Goal: Task Accomplishment & Management: Complete application form

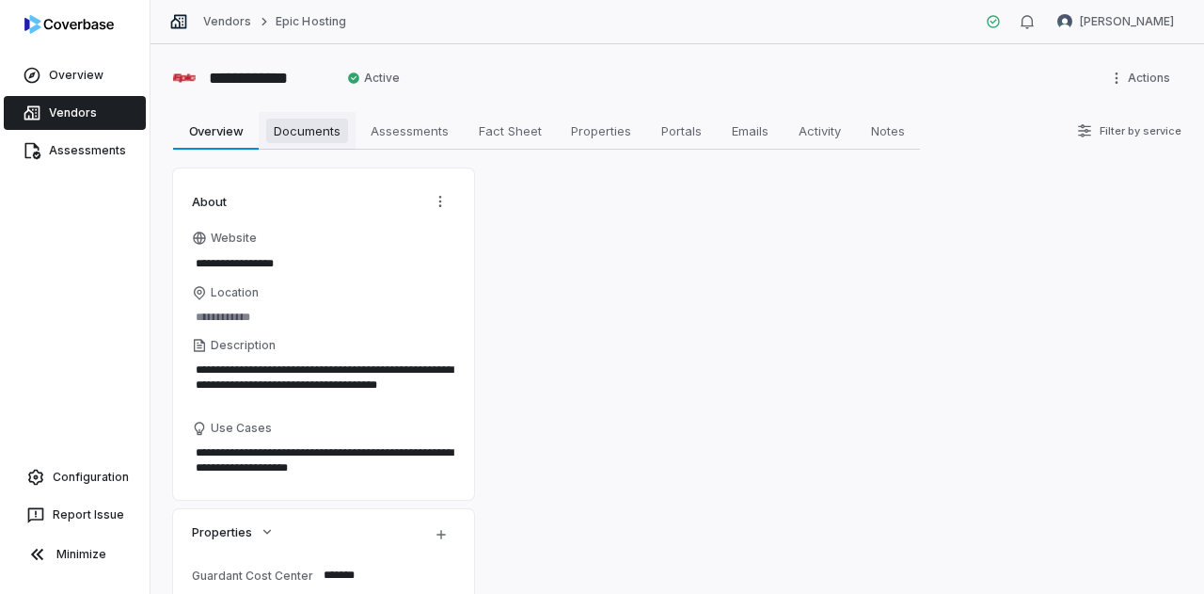
click at [306, 142] on link "Documents Documents" at bounding box center [307, 131] width 97 height 38
type textarea "*"
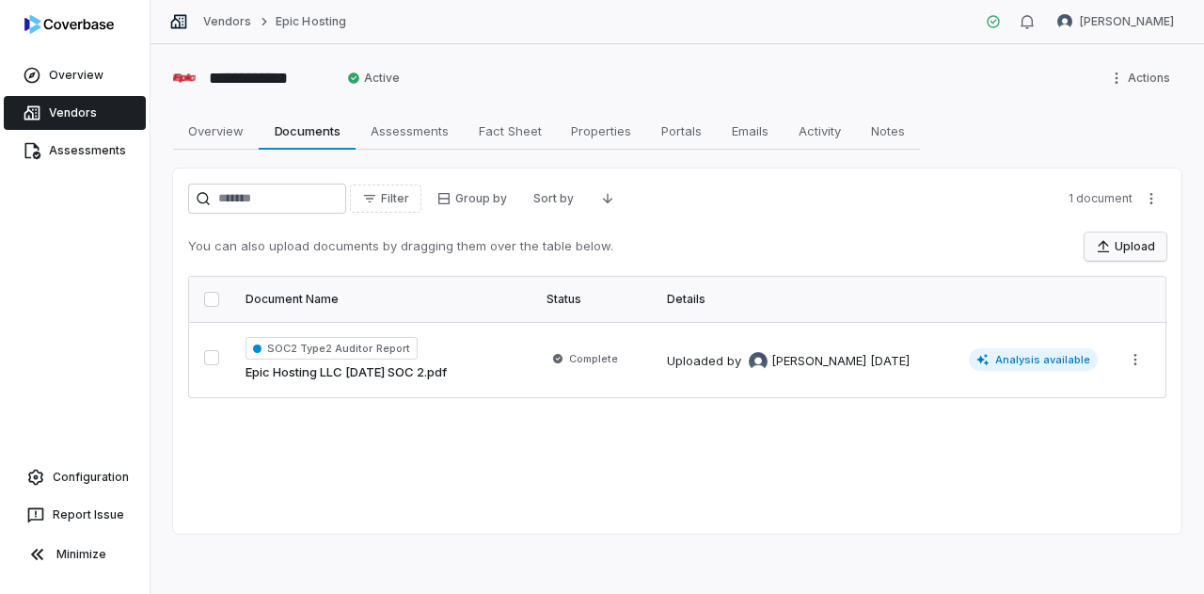
click at [1116, 232] on button "Upload" at bounding box center [1126, 246] width 82 height 28
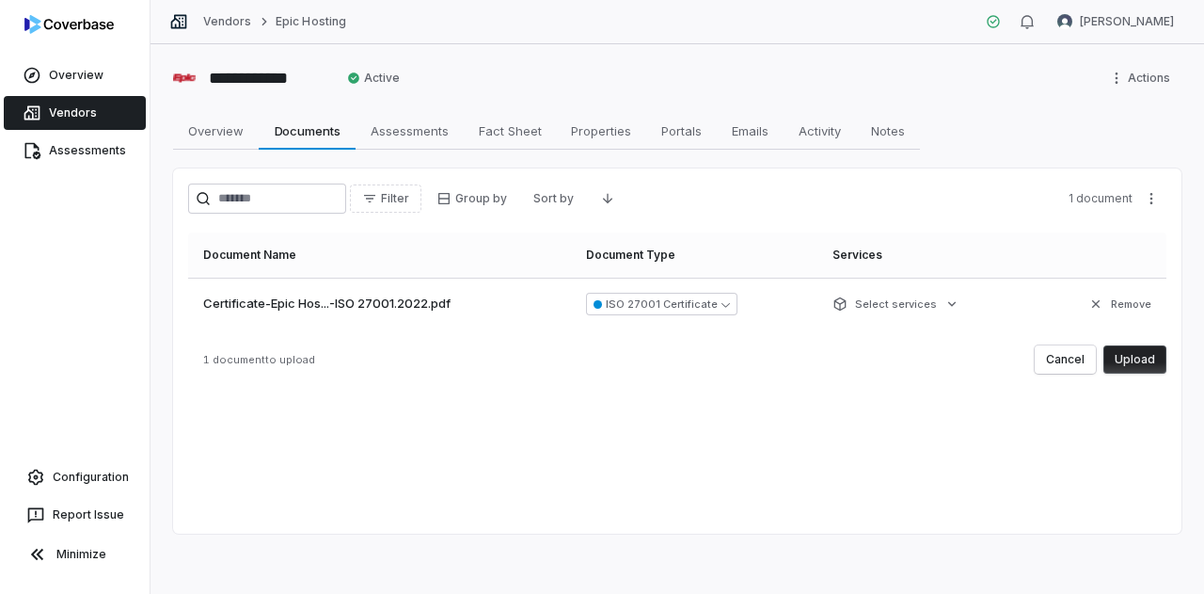
click at [1153, 351] on button "Upload" at bounding box center [1135, 359] width 63 height 28
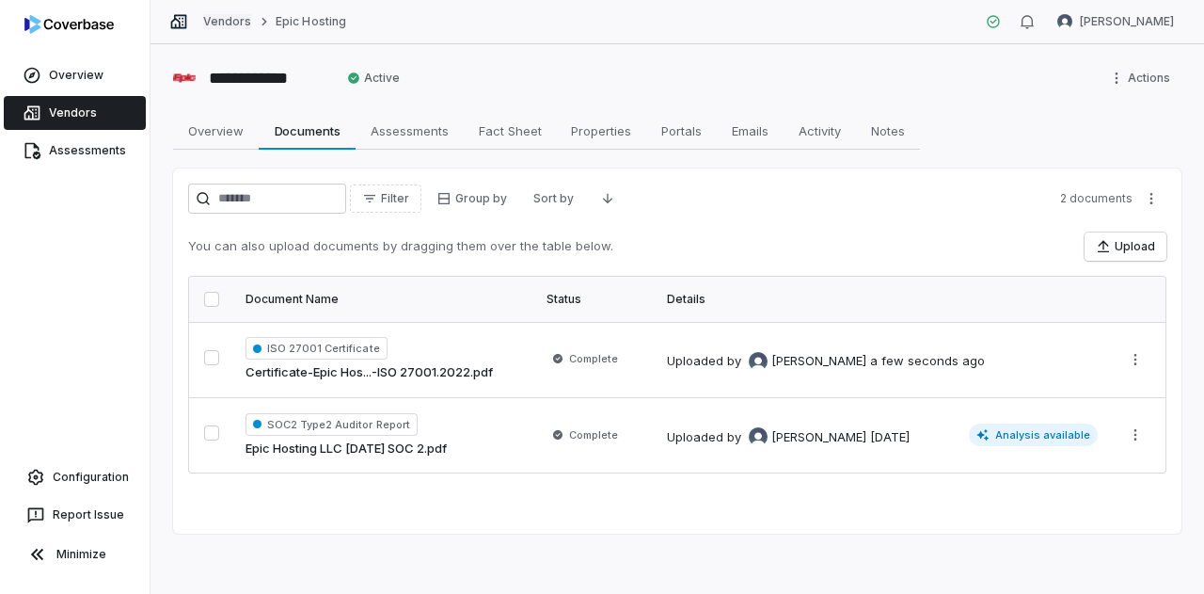
click at [219, 24] on link "Vendors" at bounding box center [227, 21] width 48 height 15
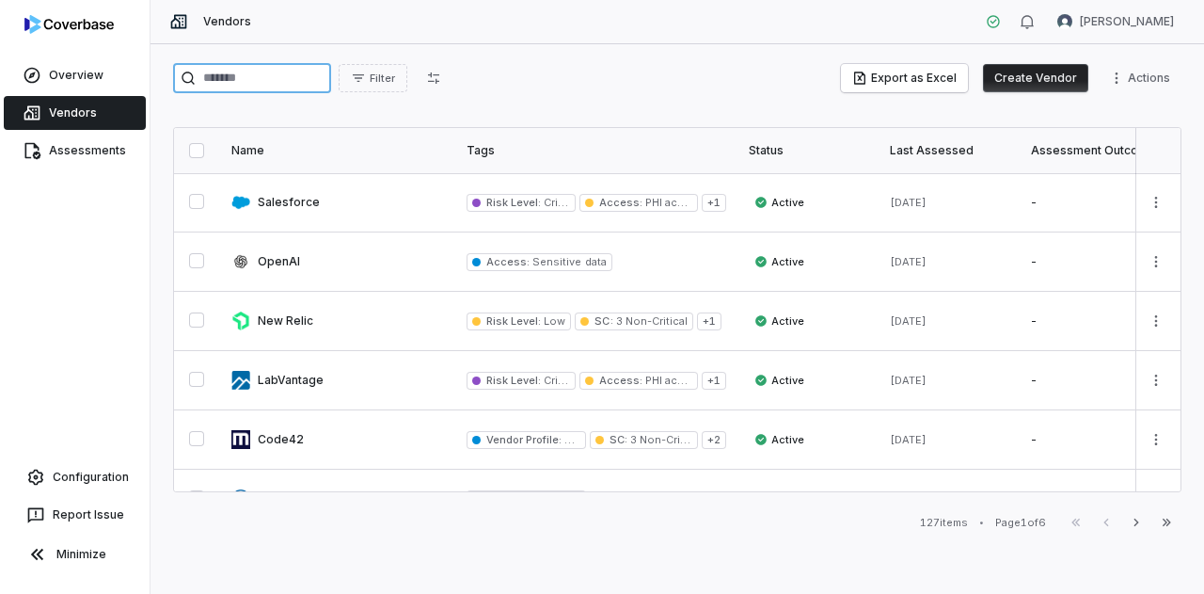
click at [296, 72] on input "search" at bounding box center [252, 78] width 158 height 30
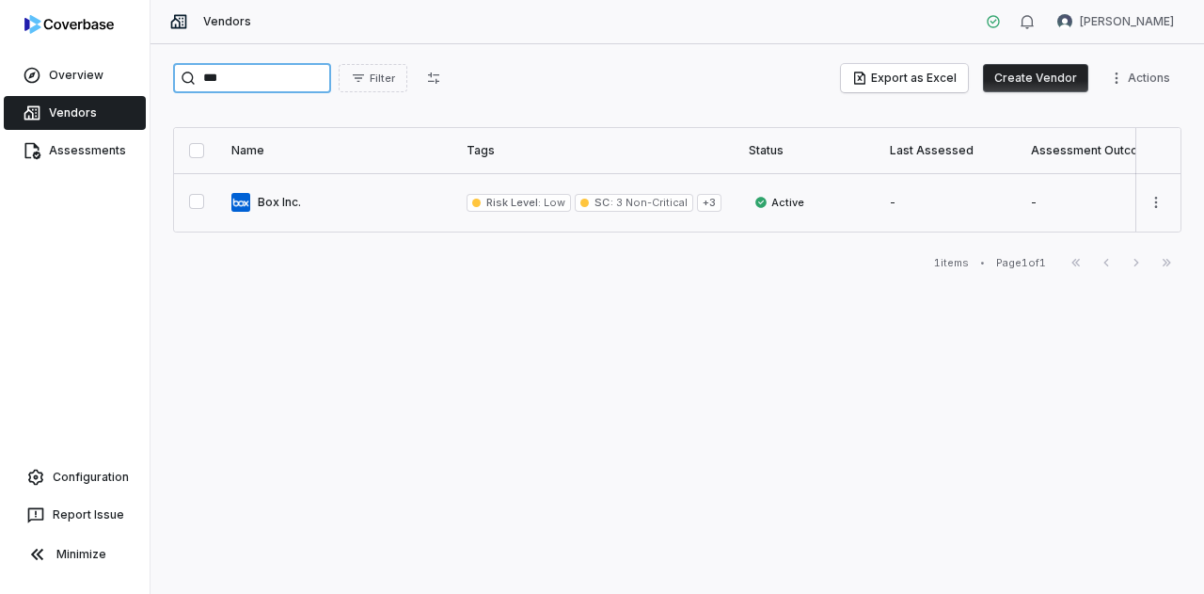
type input "***"
click at [278, 210] on link at bounding box center [337, 202] width 235 height 58
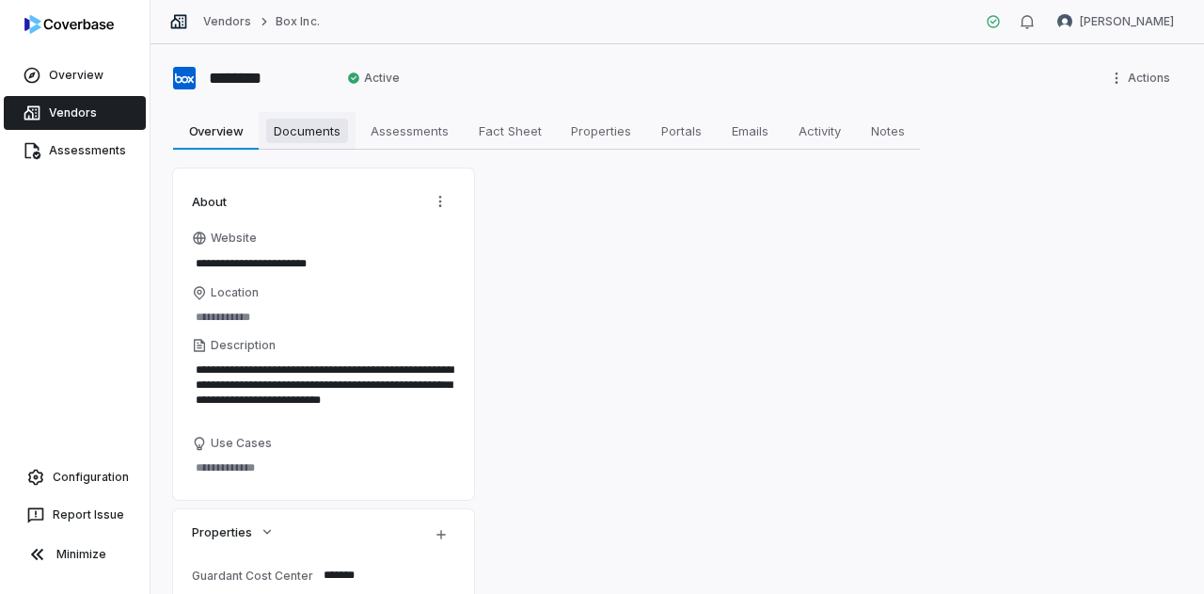
click at [318, 130] on span "Documents" at bounding box center [307, 131] width 82 height 24
type textarea "*"
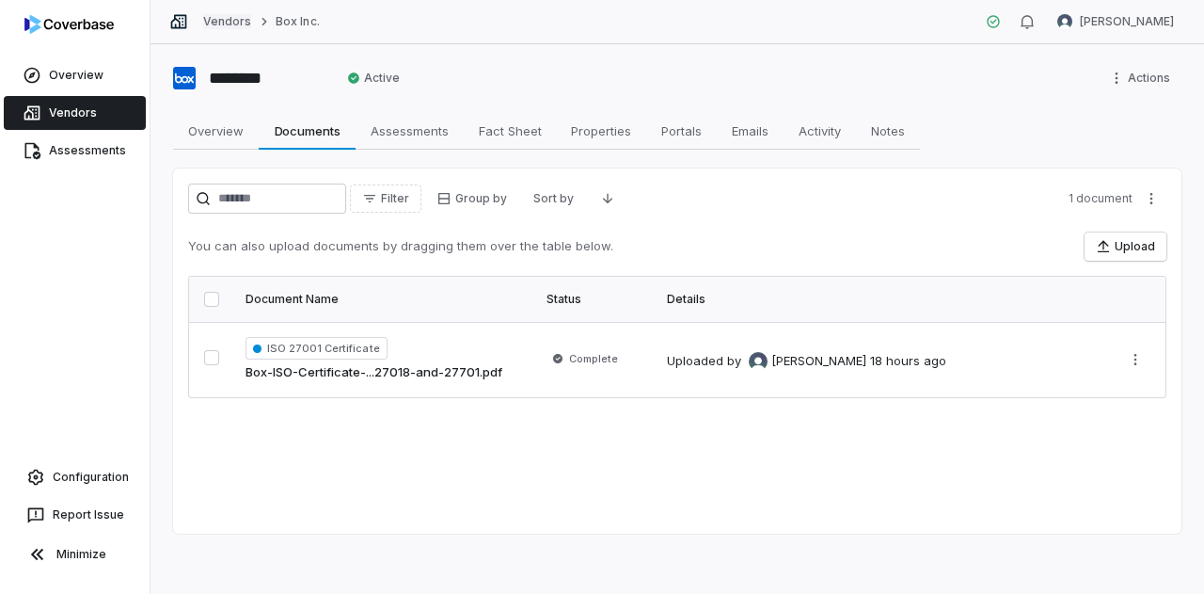
click at [227, 22] on link "Vendors" at bounding box center [227, 21] width 48 height 15
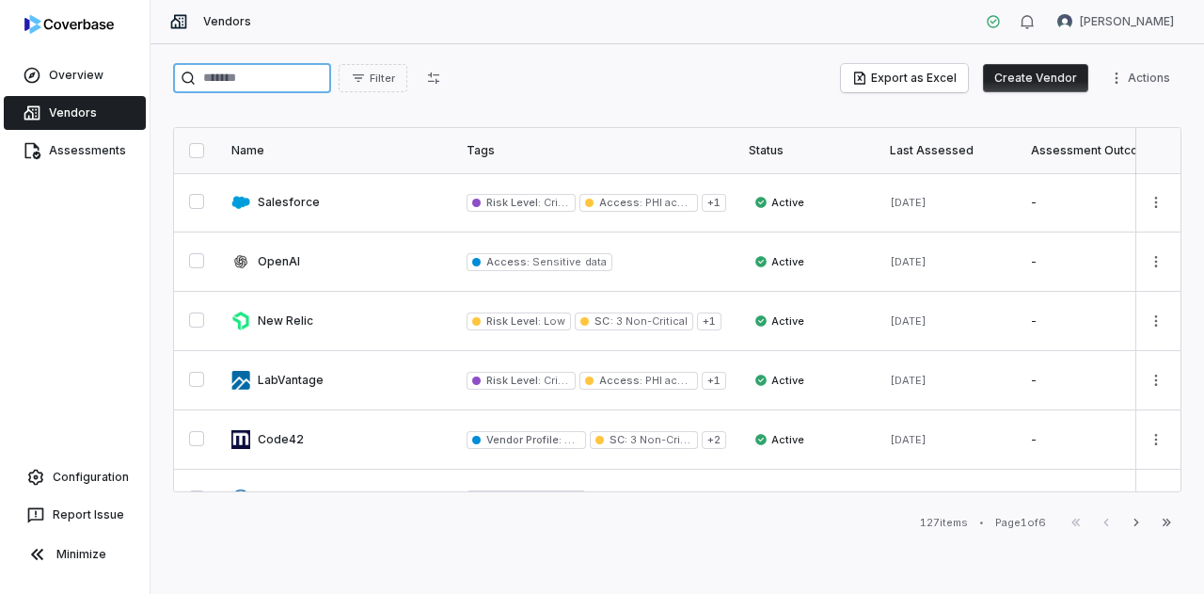
click at [237, 80] on input "search" at bounding box center [252, 78] width 158 height 30
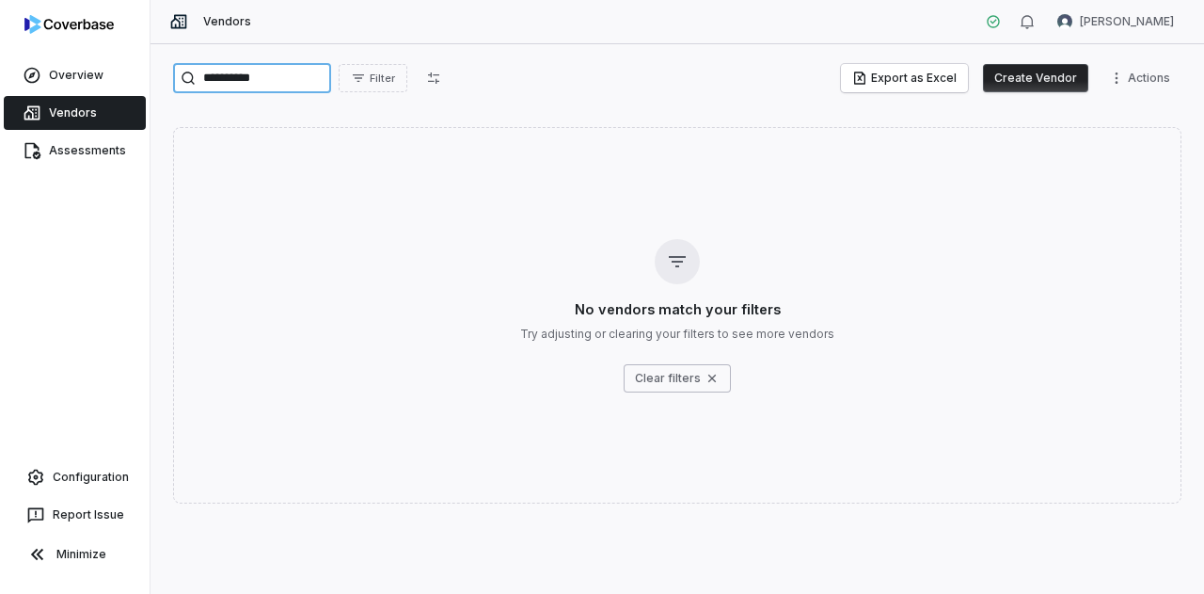
type input "**********"
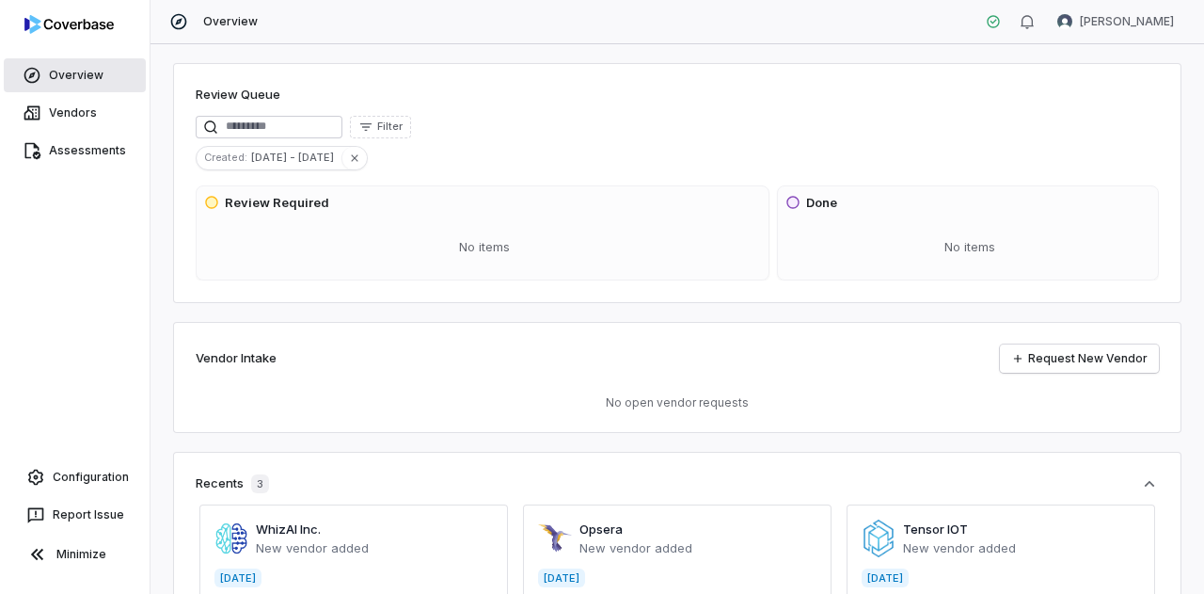
drag, startPoint x: 84, startPoint y: 104, endPoint x: 105, endPoint y: 91, distance: 25.3
click at [84, 104] on link "Vendors" at bounding box center [75, 113] width 142 height 34
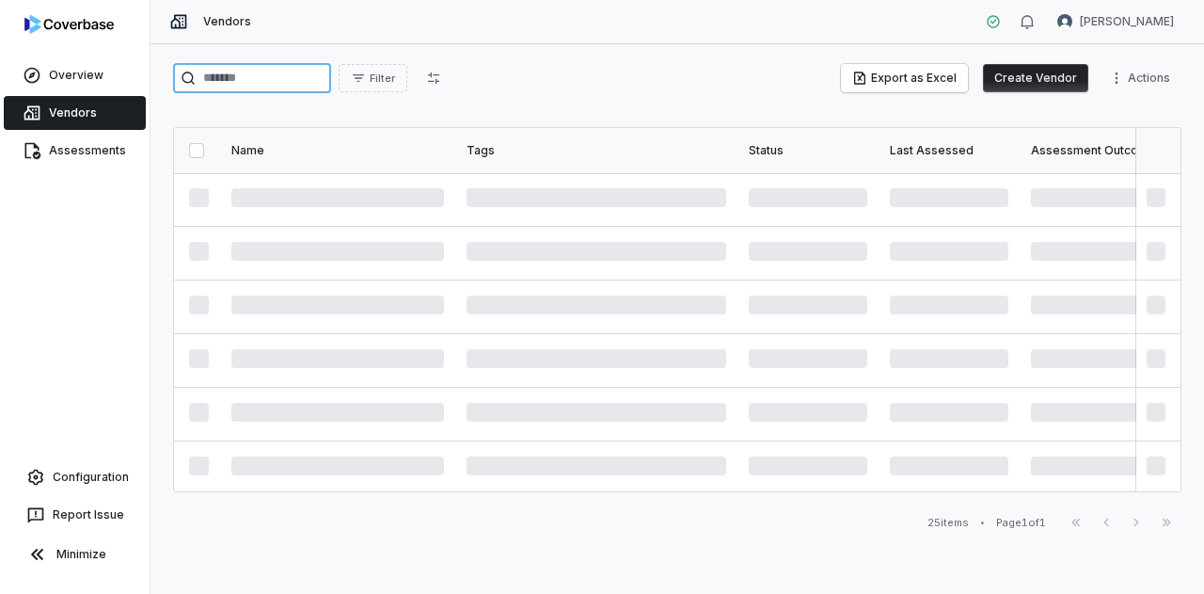
click at [236, 76] on input "search" at bounding box center [252, 78] width 158 height 30
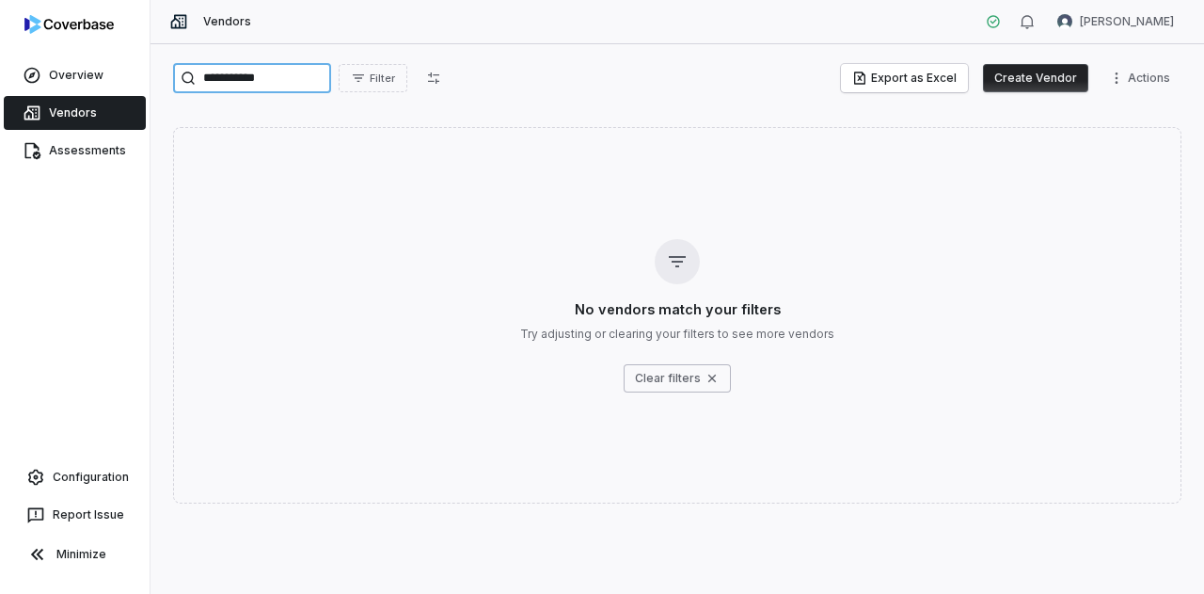
type input "**********"
click at [1041, 72] on button "Create Vendor" at bounding box center [1035, 78] width 105 height 28
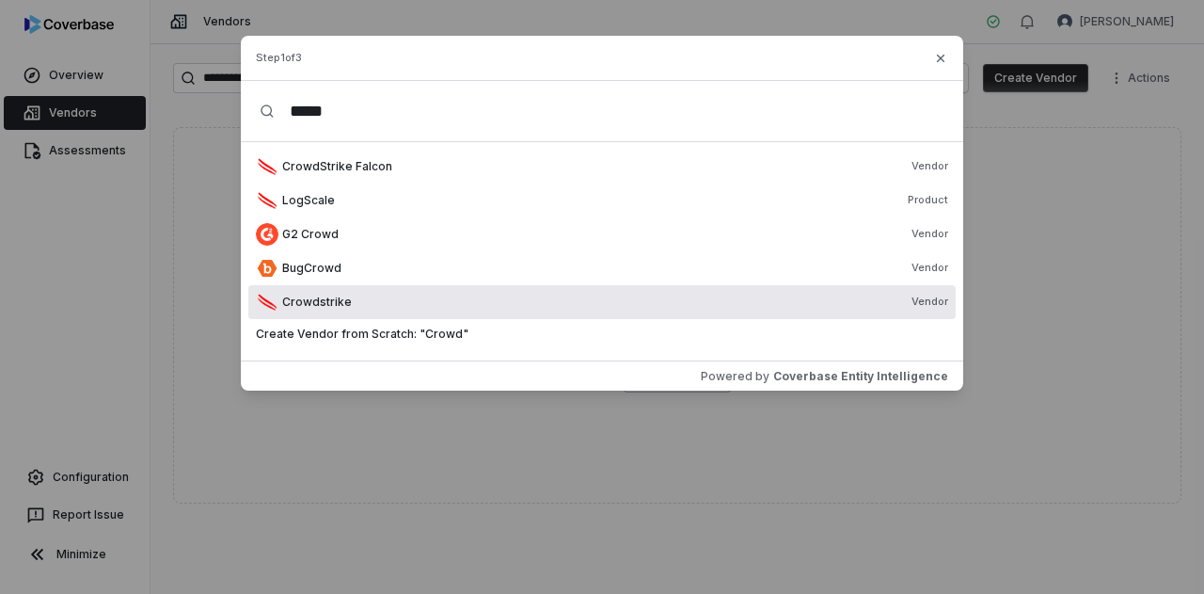
type input "*****"
click at [380, 294] on div "Crowdstrike Vendor" at bounding box center [615, 301] width 666 height 15
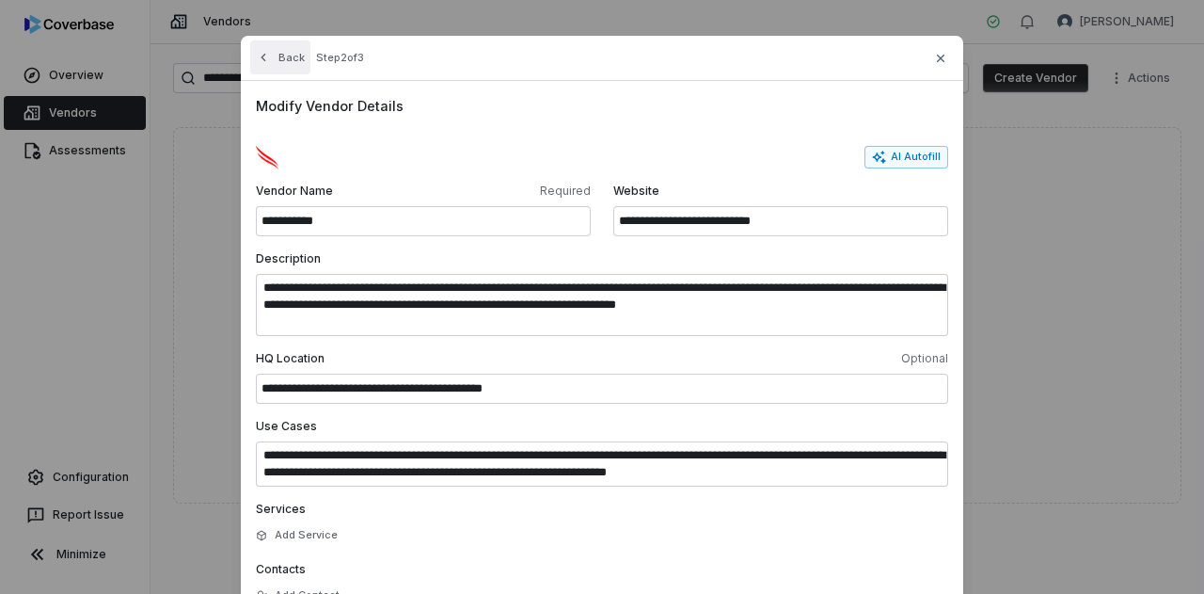
click at [257, 59] on icon "button" at bounding box center [263, 57] width 15 height 15
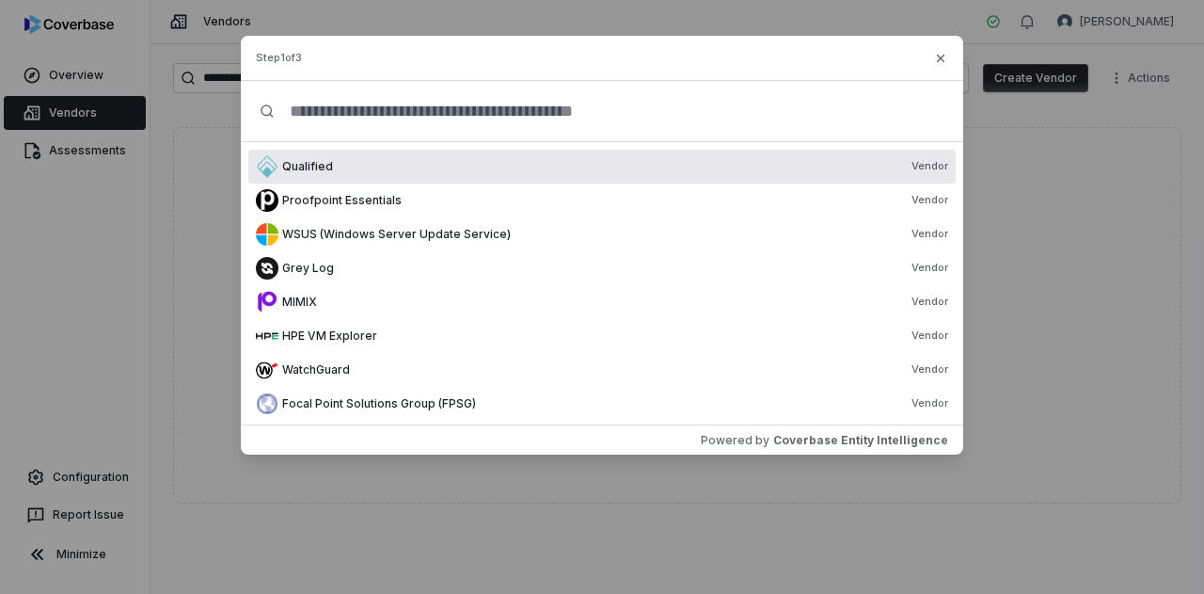
click at [950, 58] on div "Step 1 of 3" at bounding box center [602, 58] width 723 height 45
click at [939, 55] on icon "button" at bounding box center [940, 58] width 15 height 15
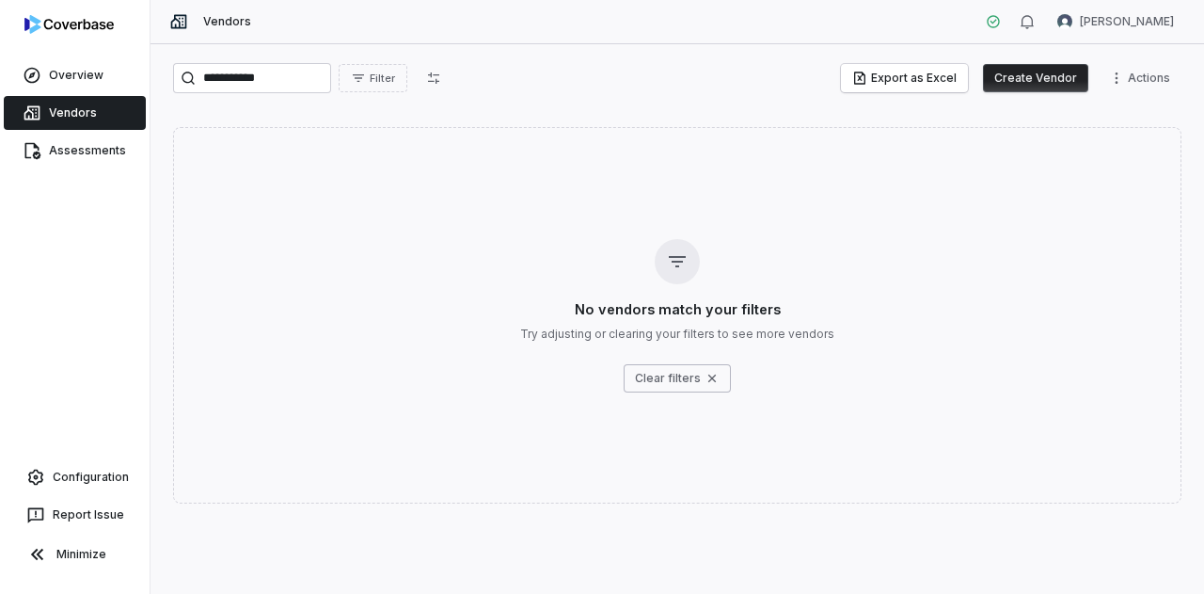
click at [79, 112] on link "Vendors" at bounding box center [75, 113] width 142 height 34
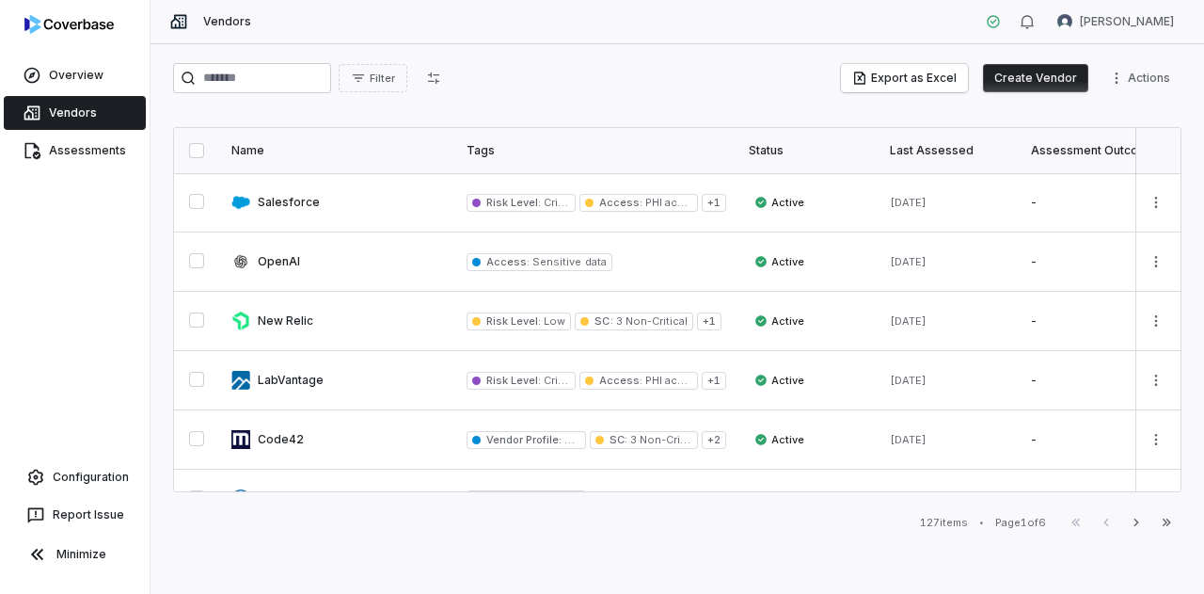
click at [260, 150] on div "Name" at bounding box center [337, 150] width 213 height 15
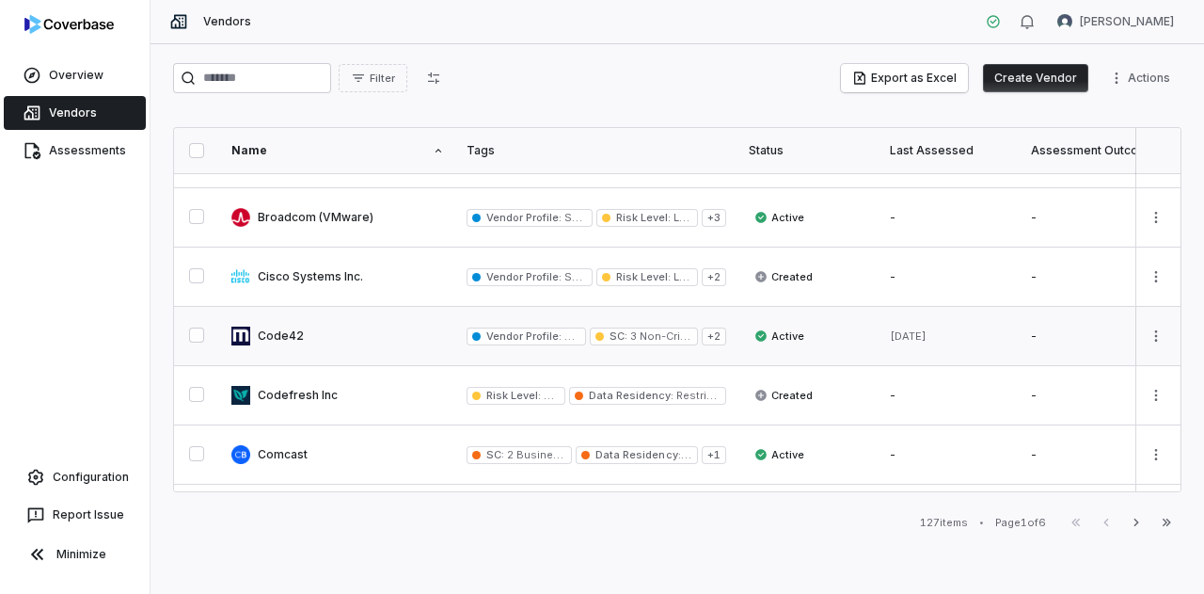
scroll to position [1163, 0]
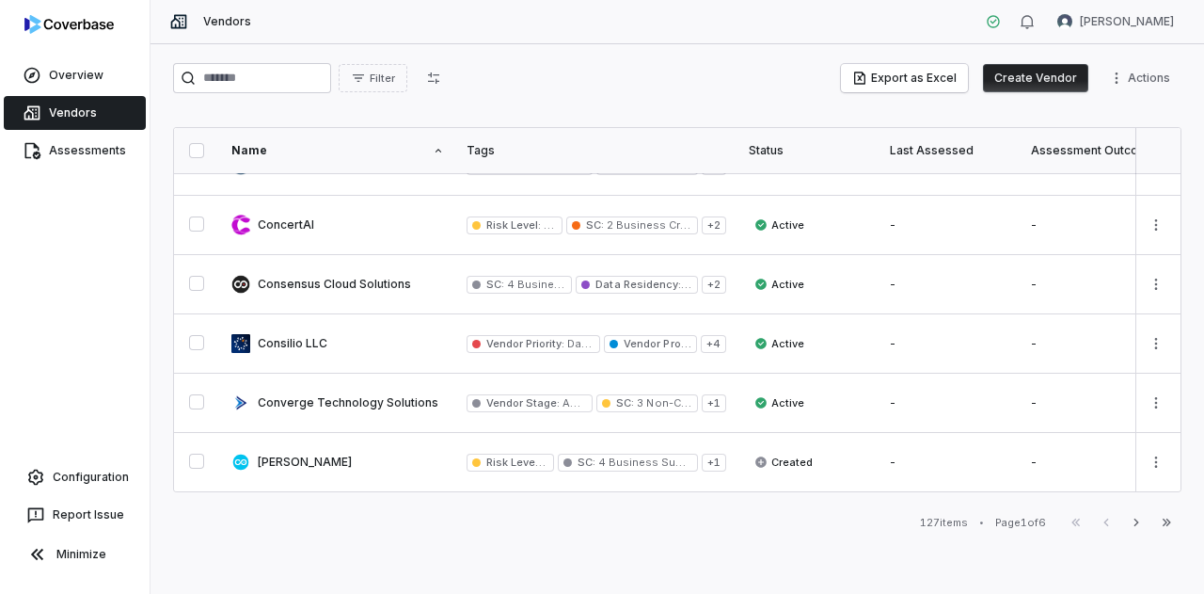
click at [1138, 526] on icon "button" at bounding box center [1136, 522] width 15 height 15
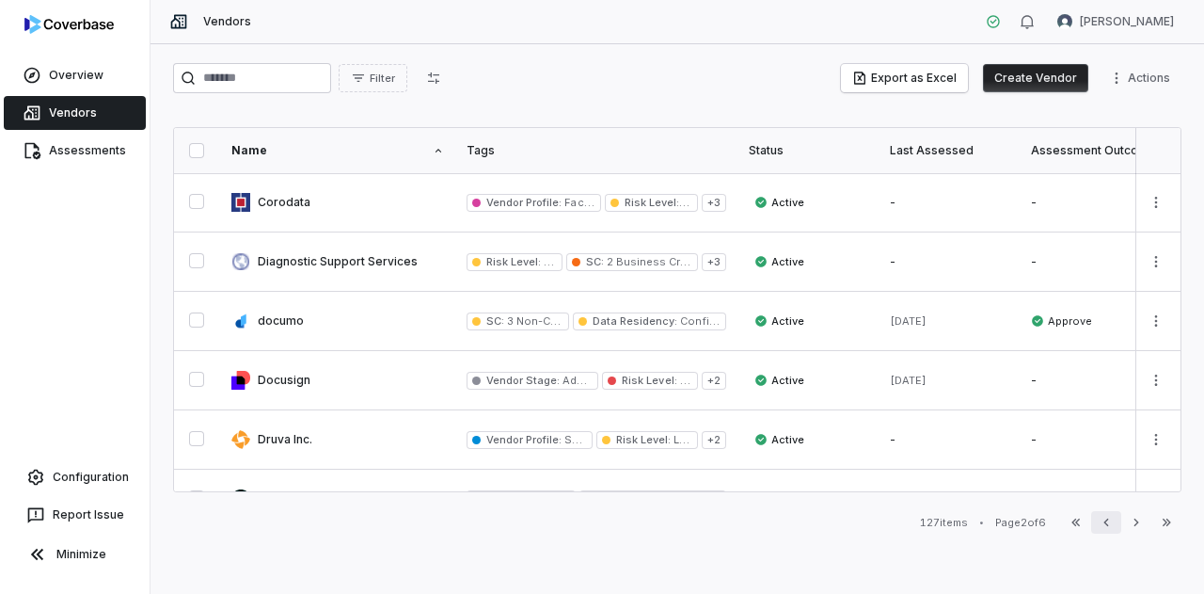
click at [1117, 531] on button "Previous" at bounding box center [1106, 522] width 30 height 23
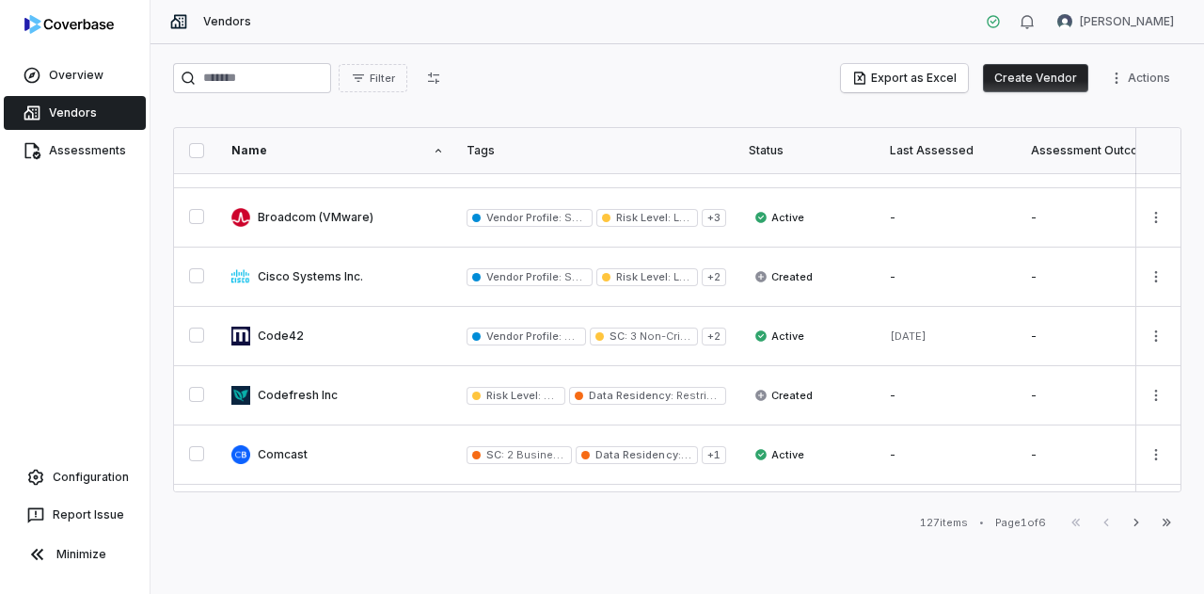
scroll to position [1163, 0]
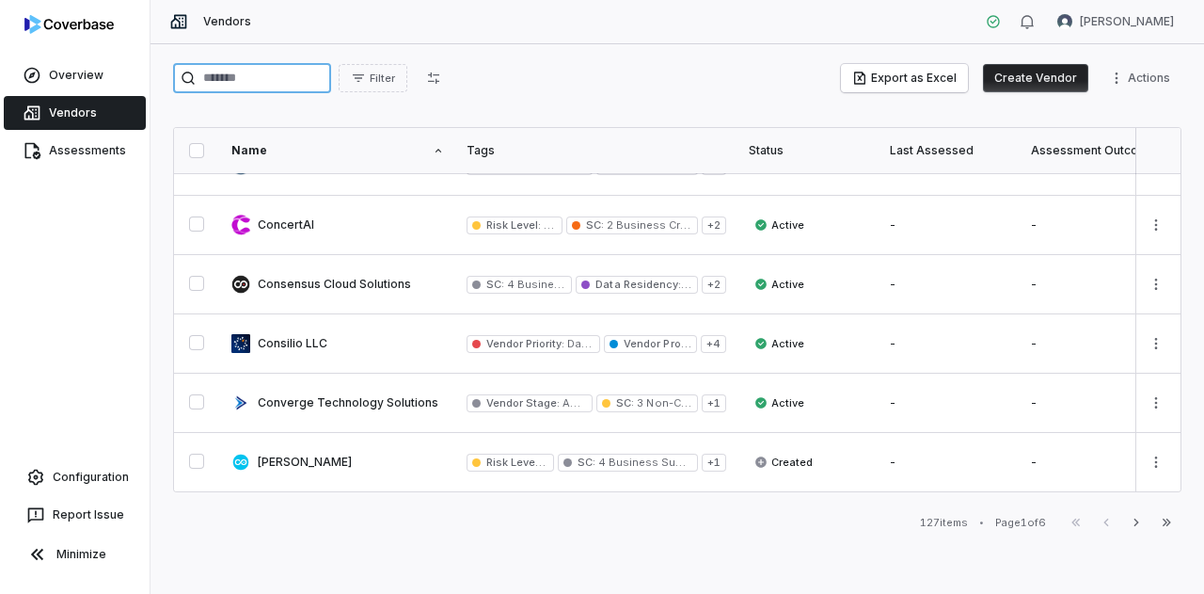
click at [316, 80] on input "search" at bounding box center [252, 78] width 158 height 30
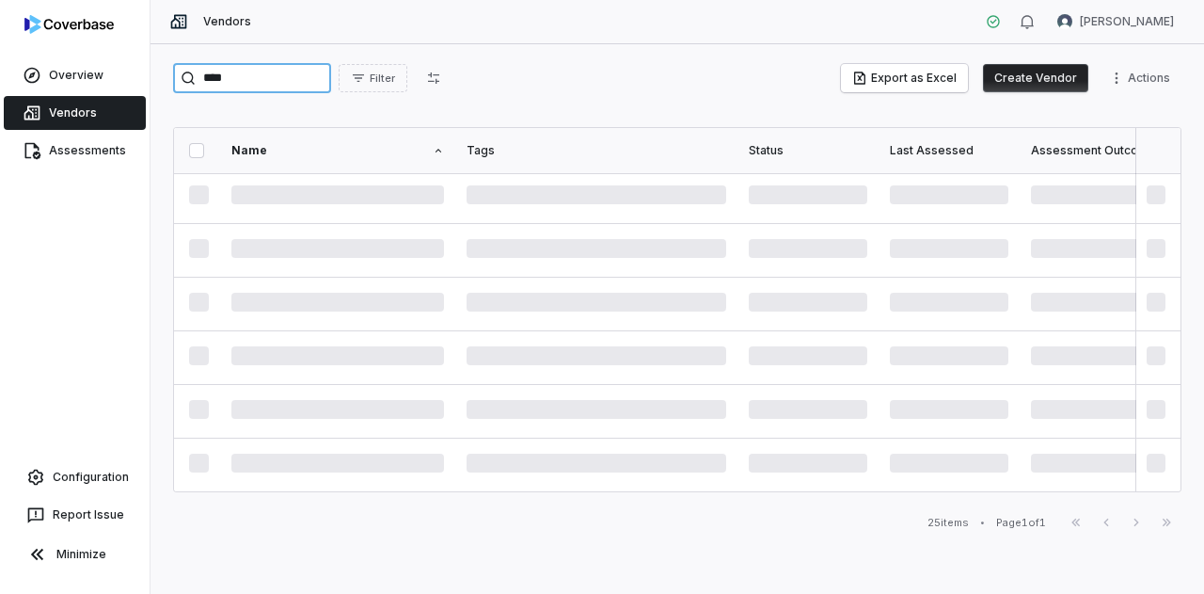
scroll to position [1022, 0]
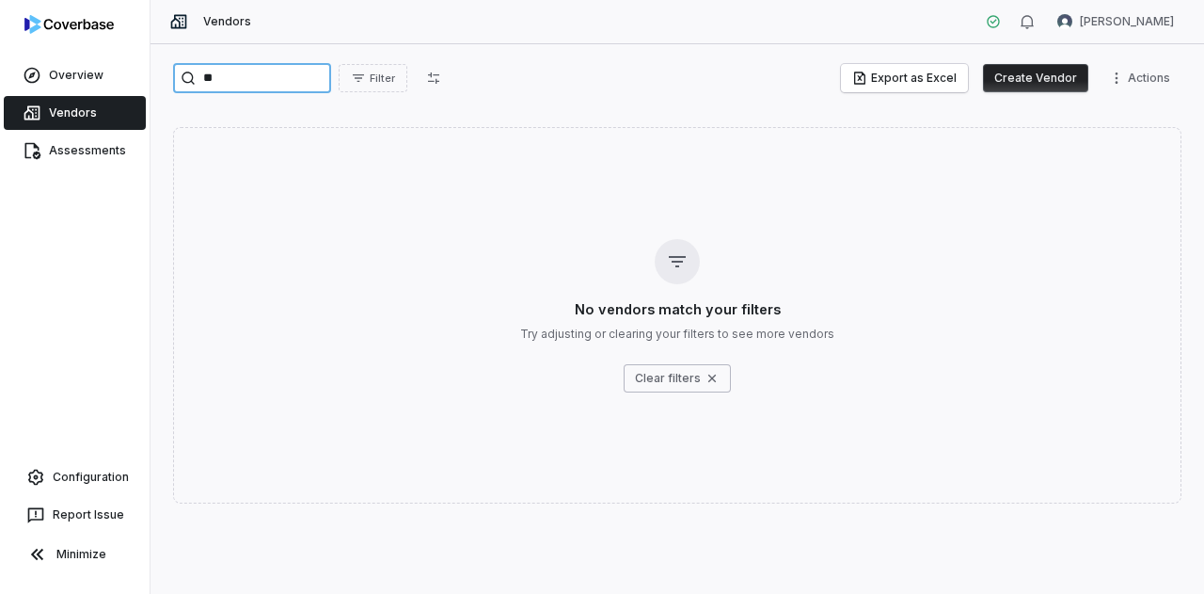
type input "*"
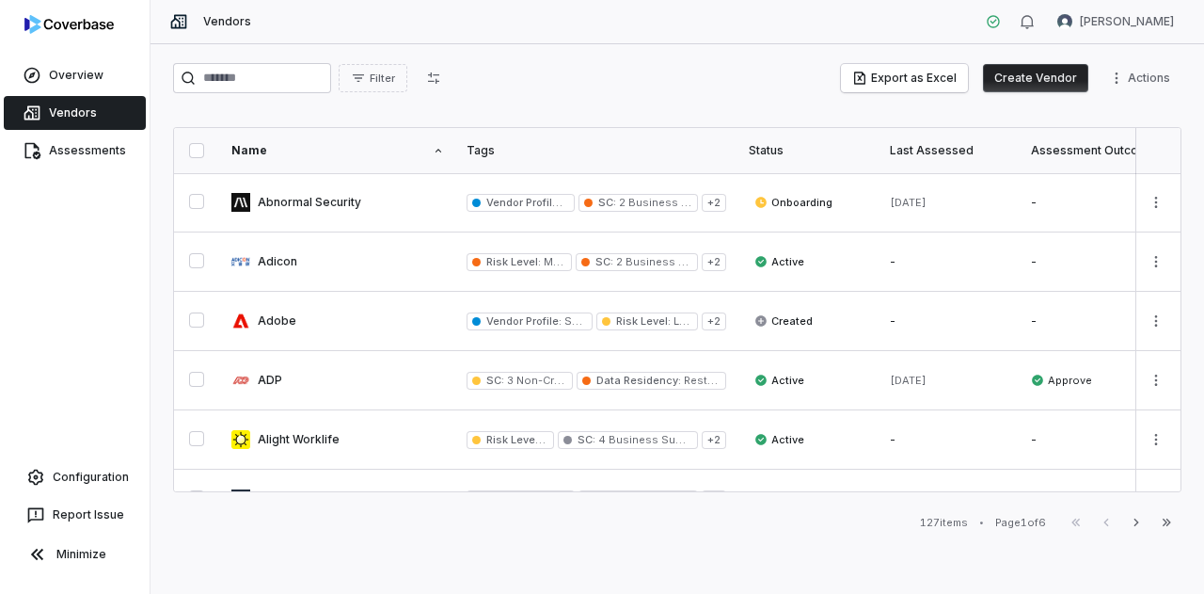
click at [1039, 75] on button "Create Vendor" at bounding box center [1035, 78] width 105 height 28
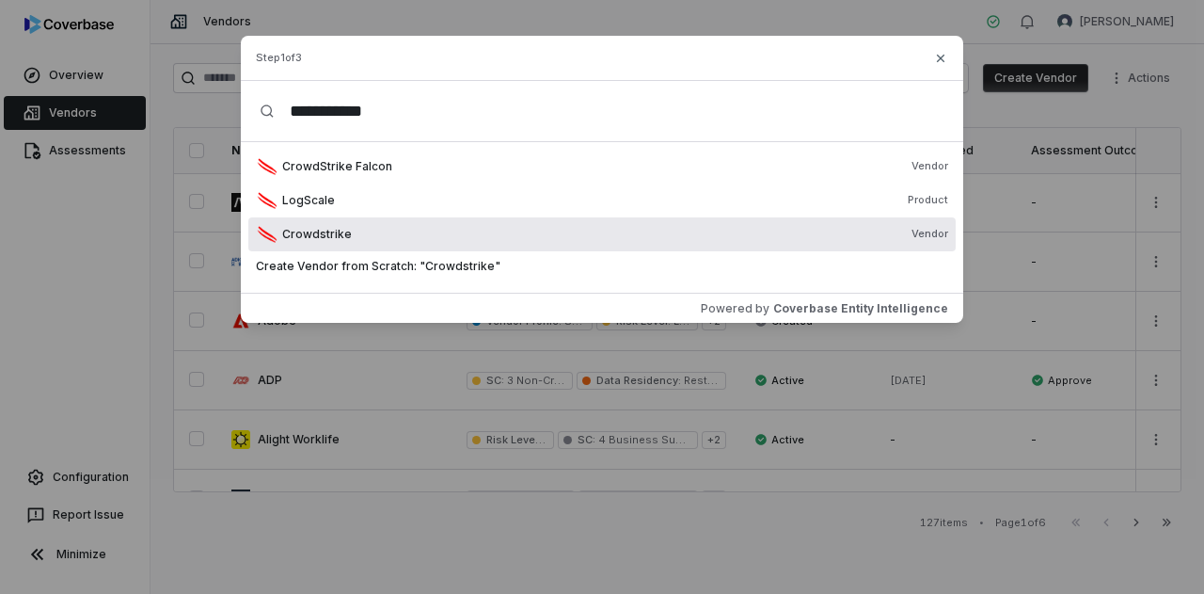
type input "**********"
click at [355, 237] on div "Crowdstrike Vendor" at bounding box center [615, 234] width 666 height 15
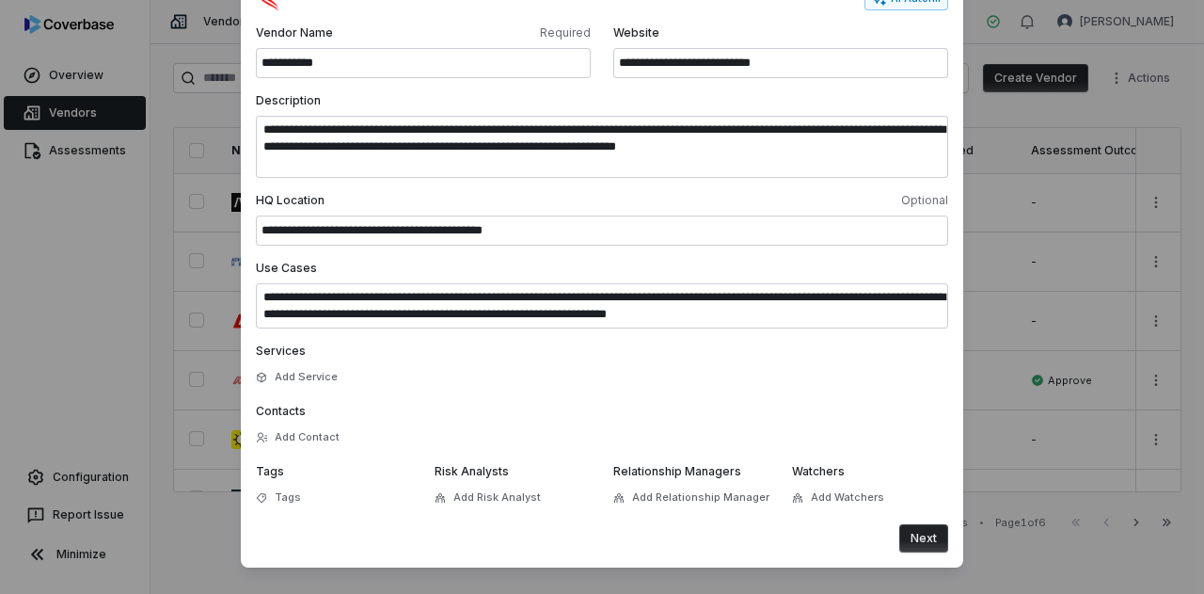
scroll to position [167, 0]
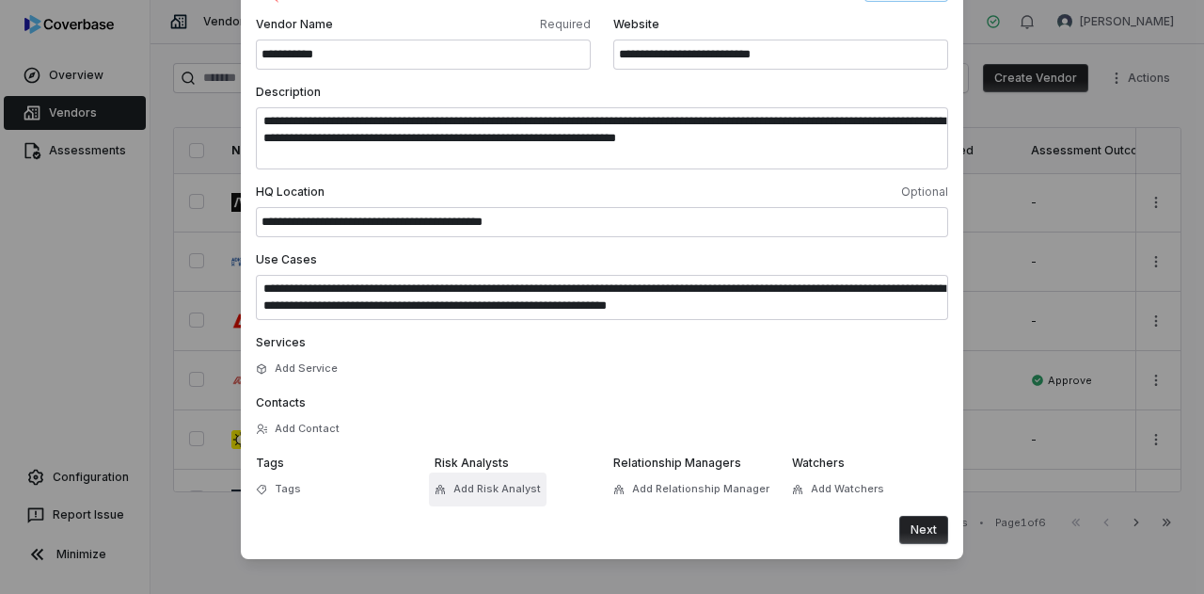
click at [459, 488] on span "Add Risk Analyst" at bounding box center [496, 489] width 87 height 14
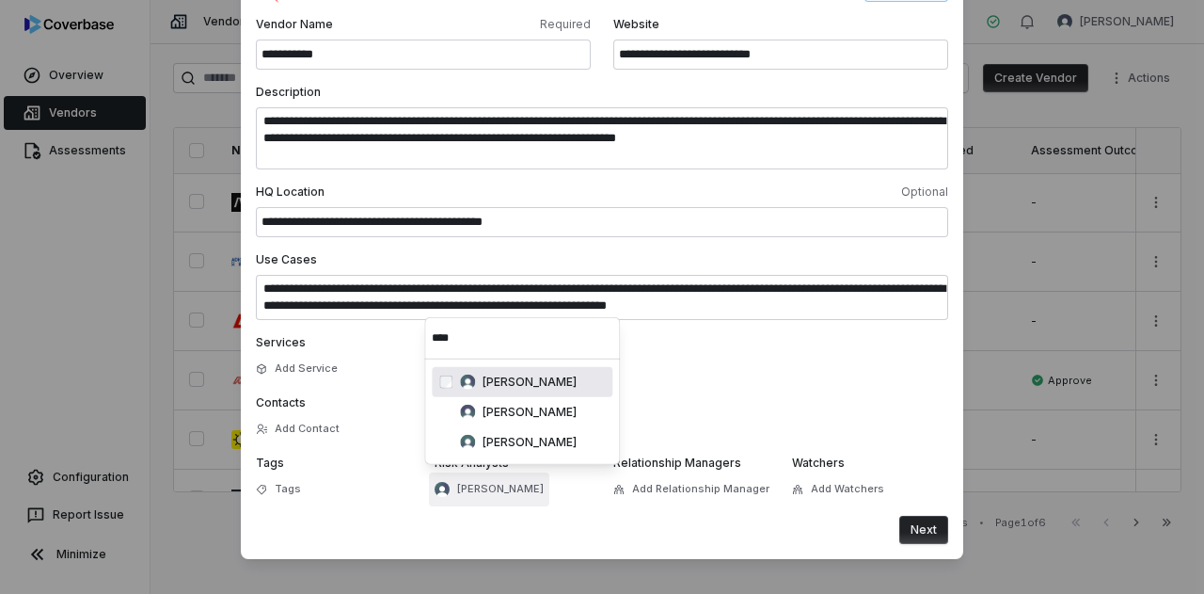
type input "****"
click at [400, 508] on form "**********" at bounding box center [602, 261] width 692 height 564
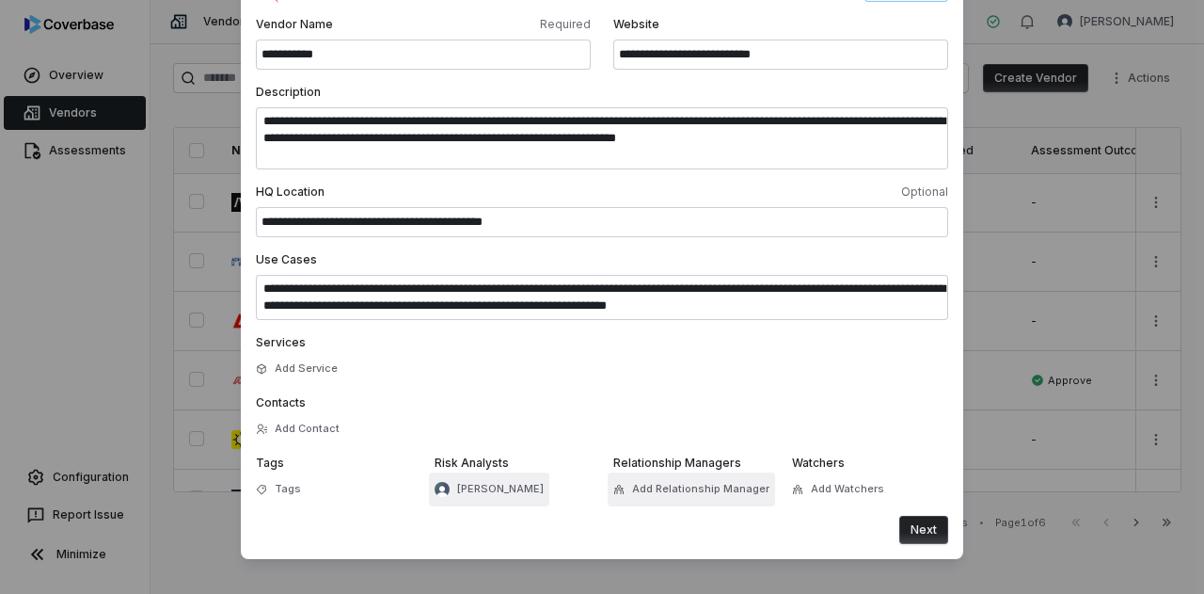
click at [678, 484] on span "Add Relationship Manager" at bounding box center [700, 489] width 137 height 14
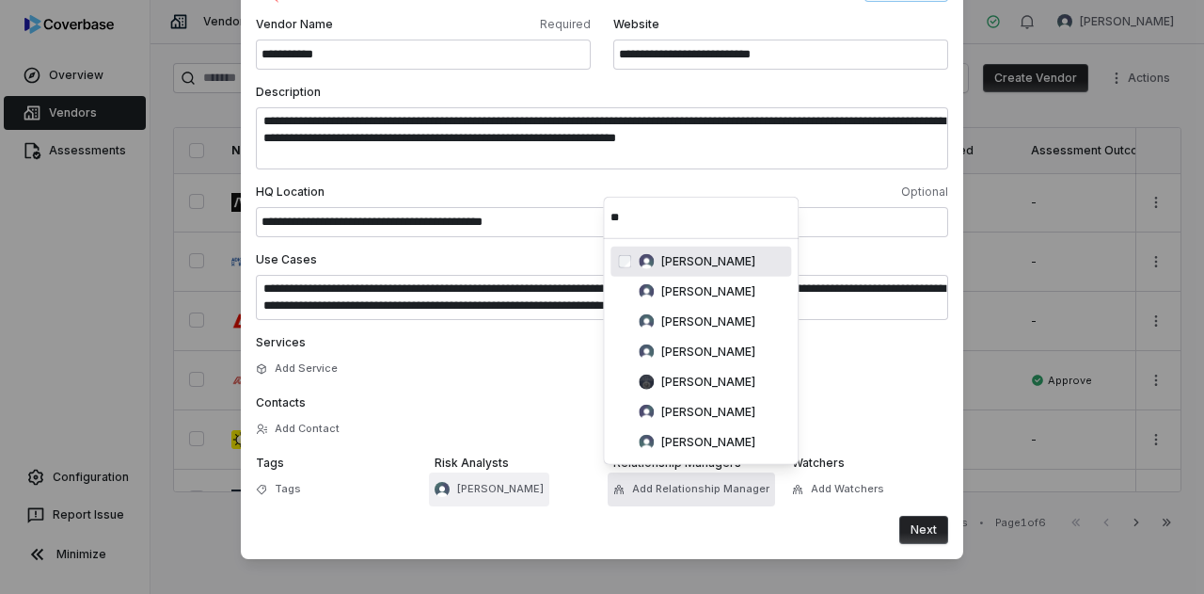
scroll to position [0, 0]
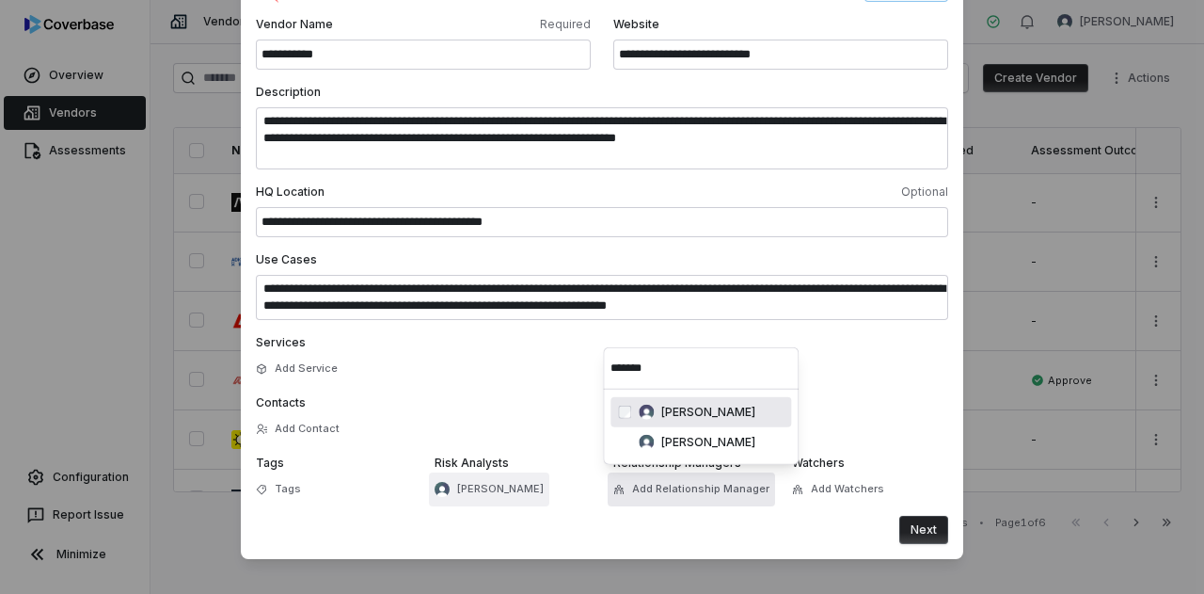
type input "*******"
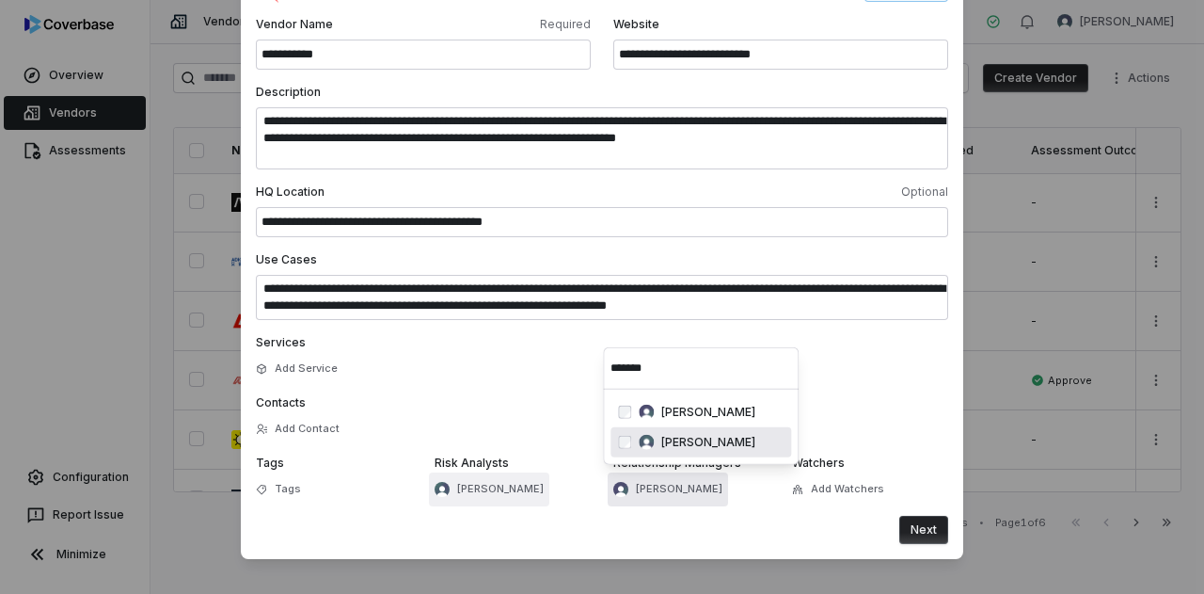
click at [747, 524] on div "Next" at bounding box center [602, 530] width 692 height 28
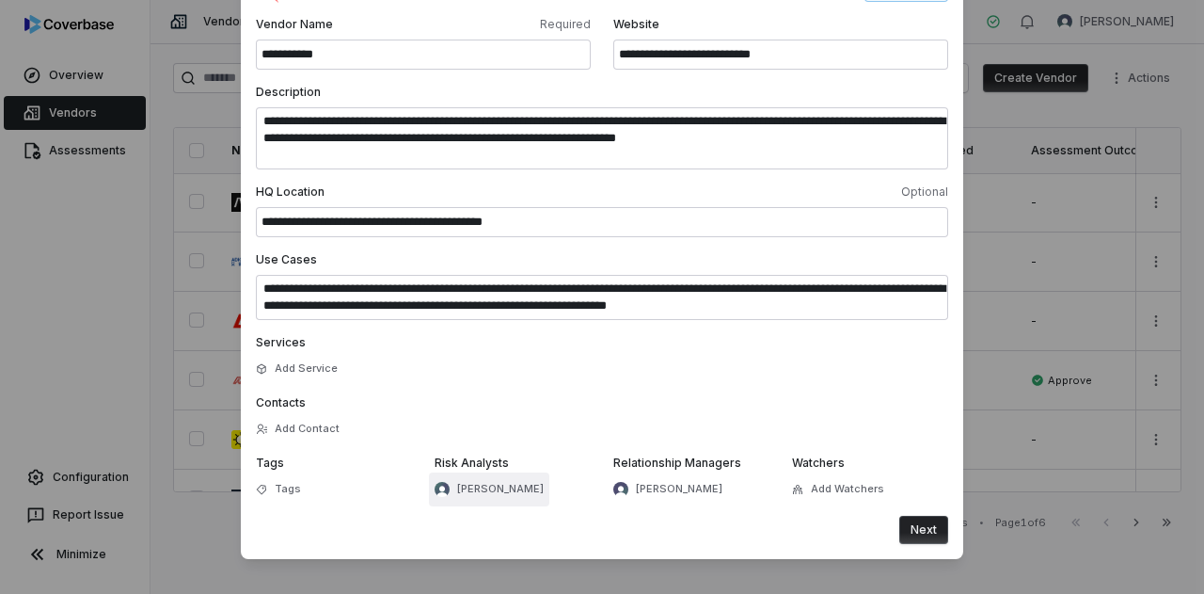
click at [919, 536] on button "Next" at bounding box center [923, 530] width 49 height 28
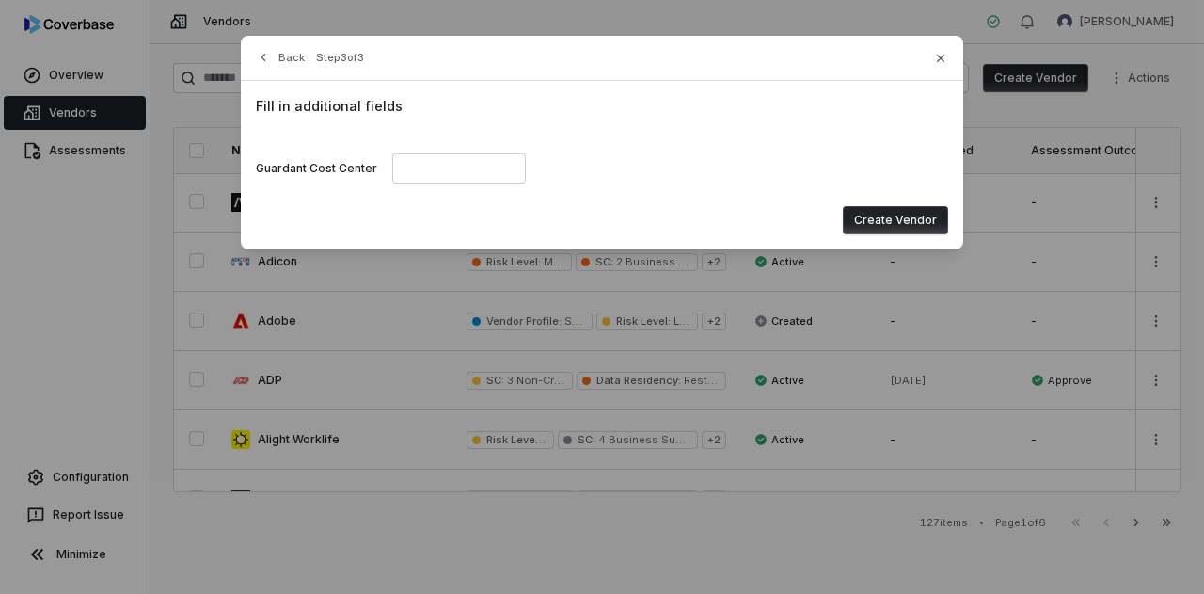
click at [888, 214] on button "Create Vendor" at bounding box center [895, 220] width 105 height 28
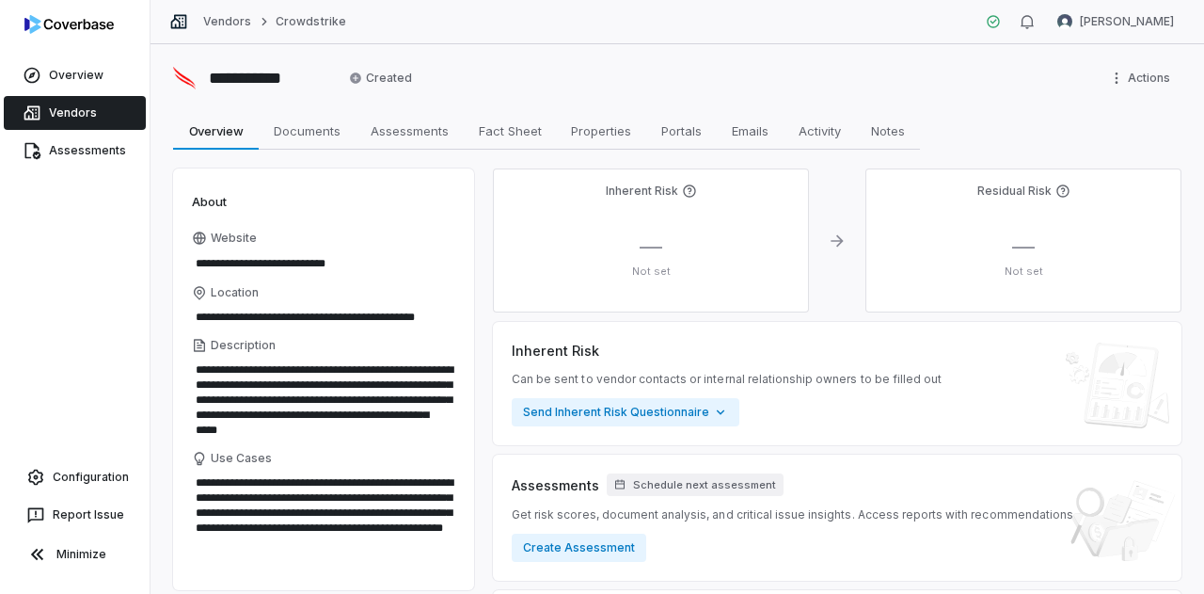
scroll to position [407, 0]
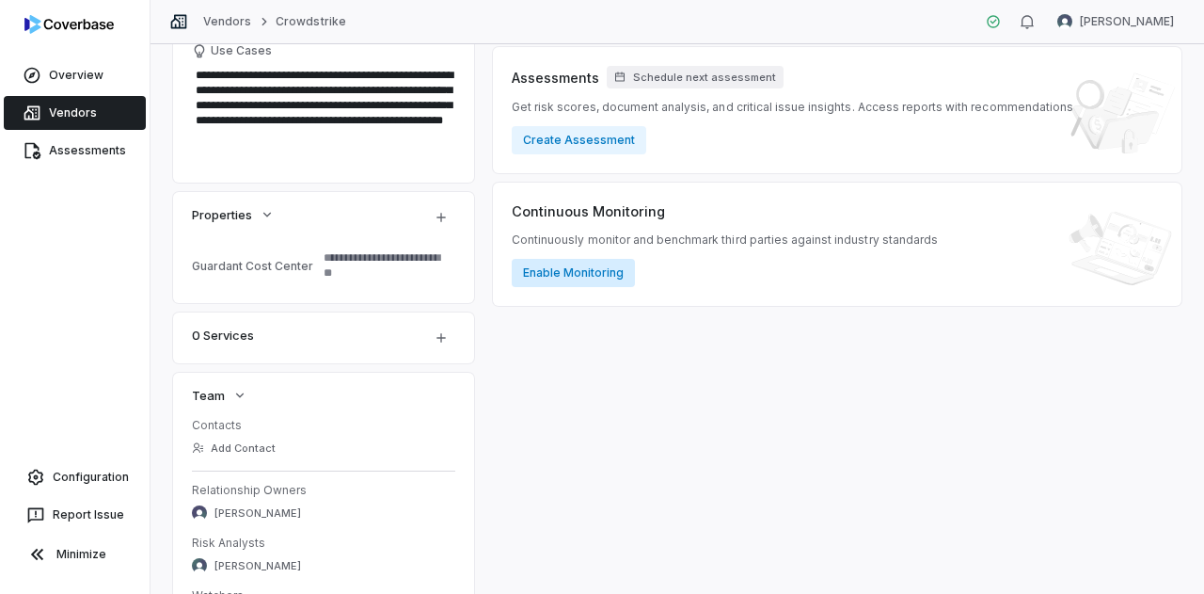
click at [583, 275] on button "Enable Monitoring" at bounding box center [573, 273] width 123 height 28
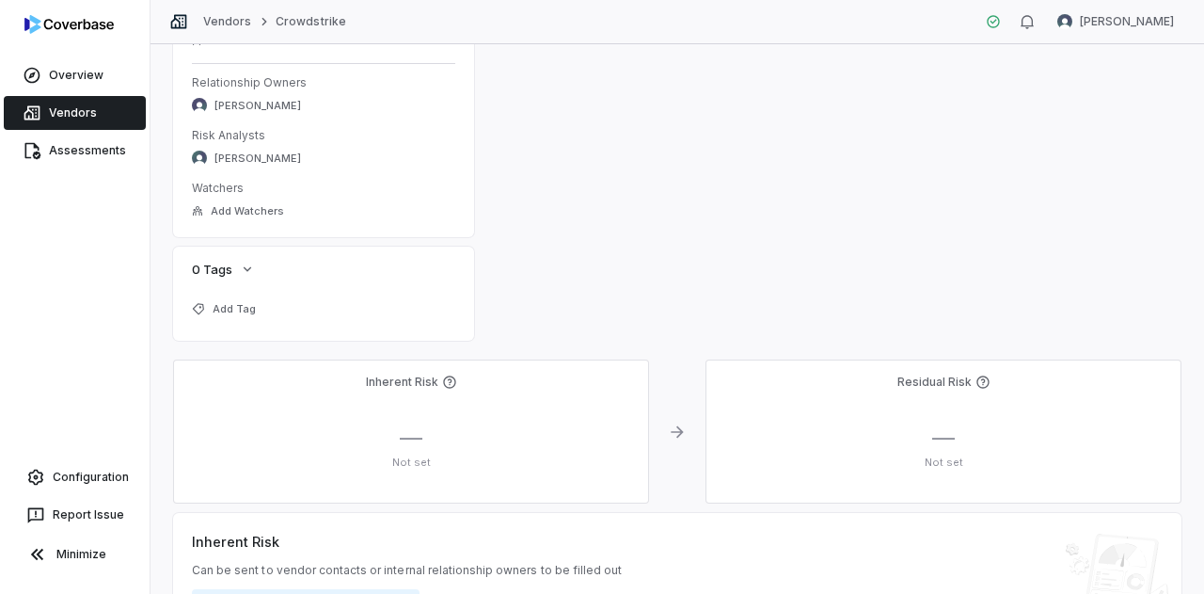
scroll to position [1223, 0]
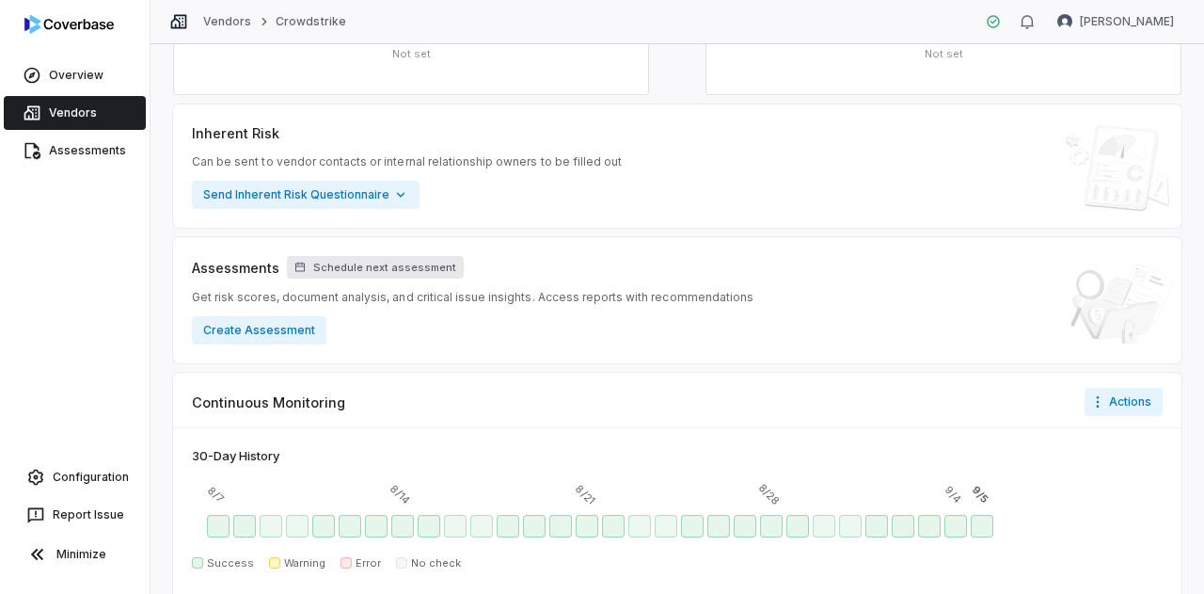
click at [356, 270] on span "Schedule next assessment" at bounding box center [384, 268] width 143 height 14
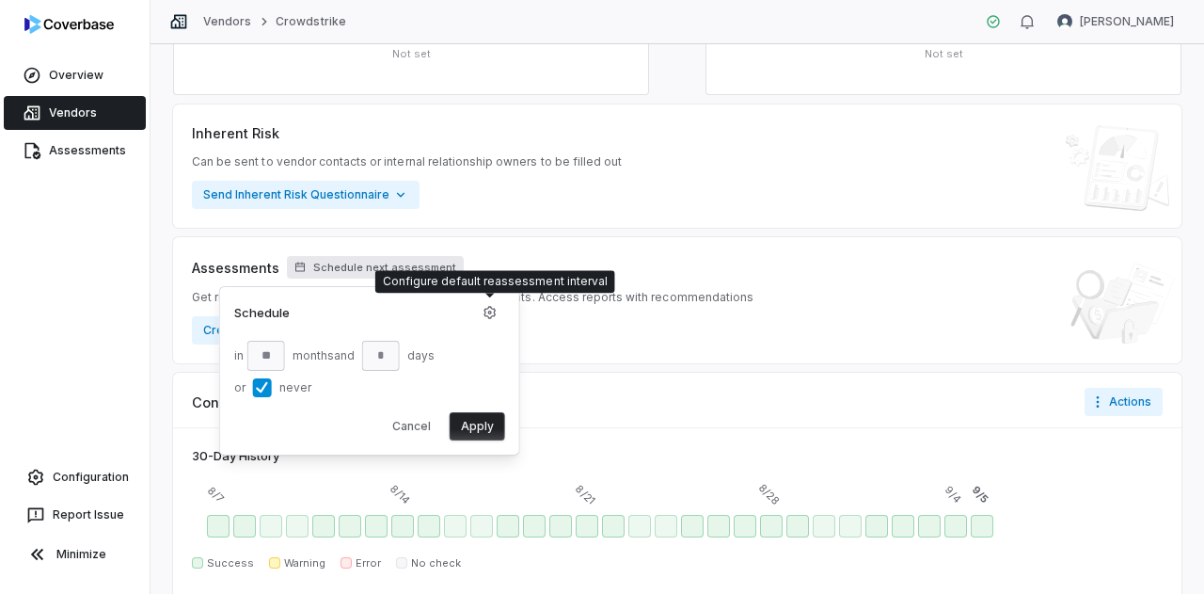
click at [263, 385] on button "or never" at bounding box center [262, 387] width 19 height 19
type input "**"
type input "*"
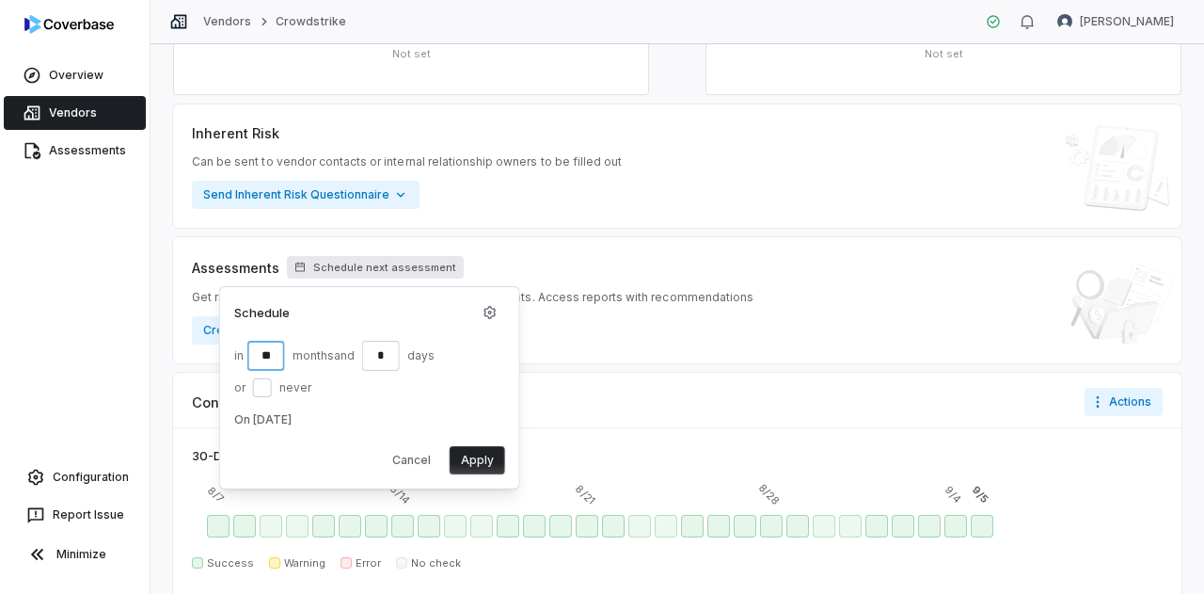
click at [269, 345] on input "**" at bounding box center [266, 356] width 38 height 30
type input "*"
type textarea "*"
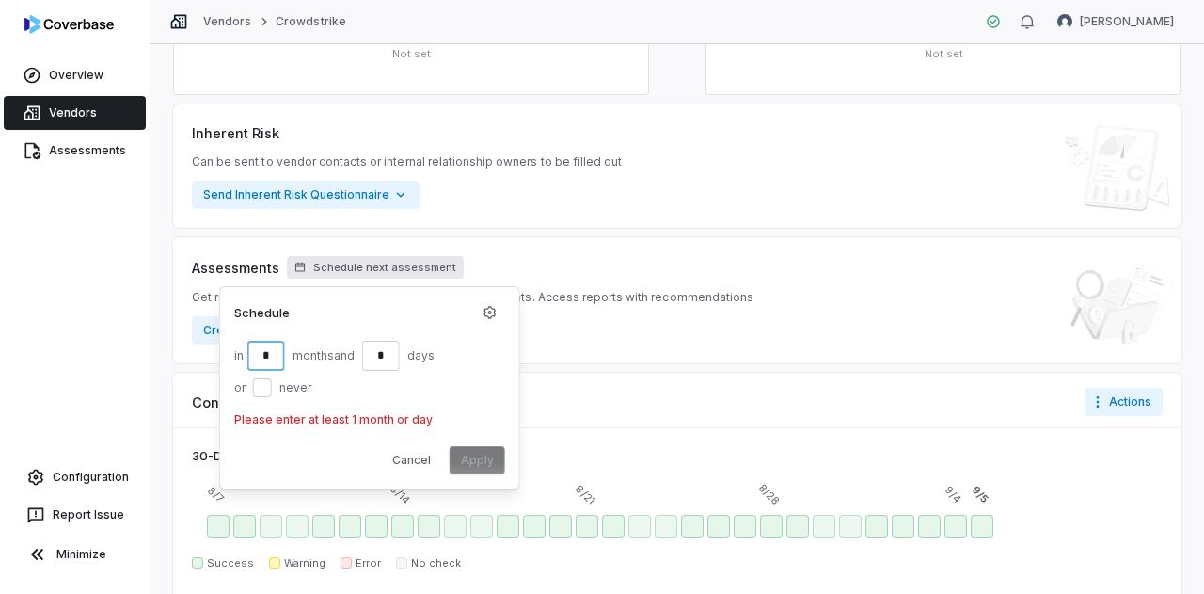
type input "*"
click at [387, 350] on input "*" at bounding box center [381, 356] width 38 height 30
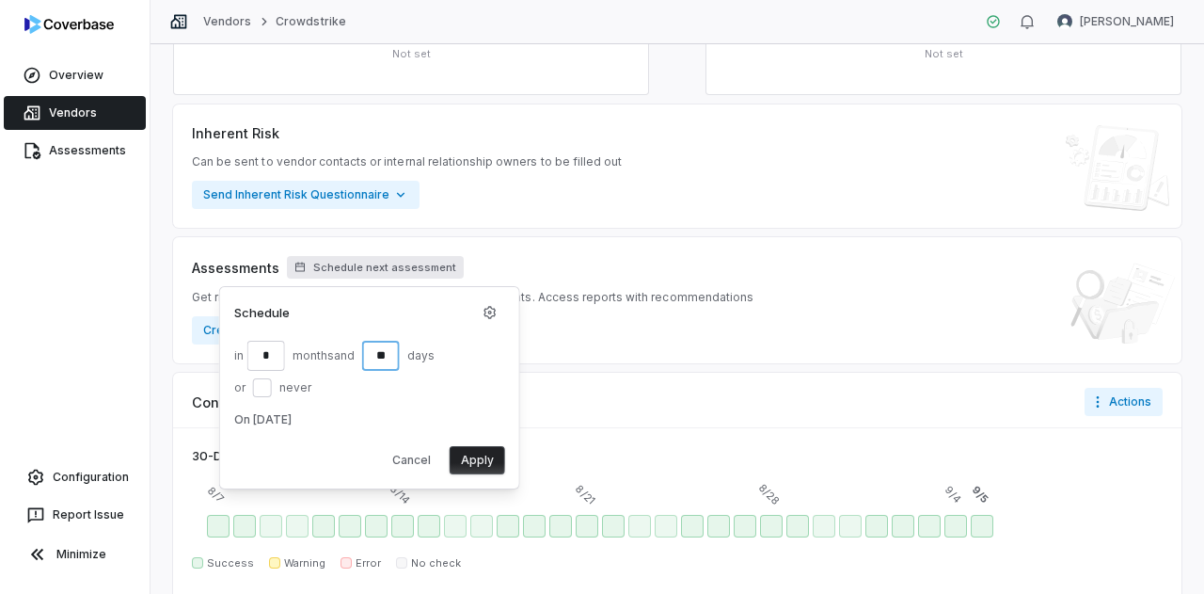
type input "**"
click at [493, 454] on button "Apply" at bounding box center [478, 460] width 56 height 28
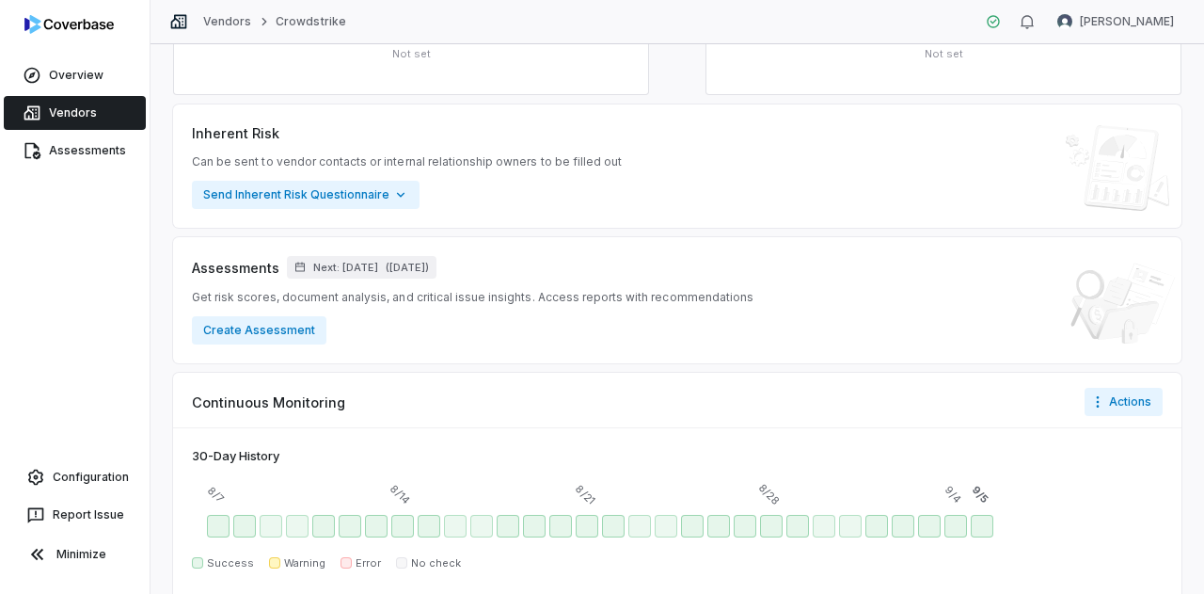
click at [600, 368] on div "Inherent Risk — Not set Residual Risk — Not set Inherent Risk Can be sent to ve…" at bounding box center [677, 326] width 1009 height 750
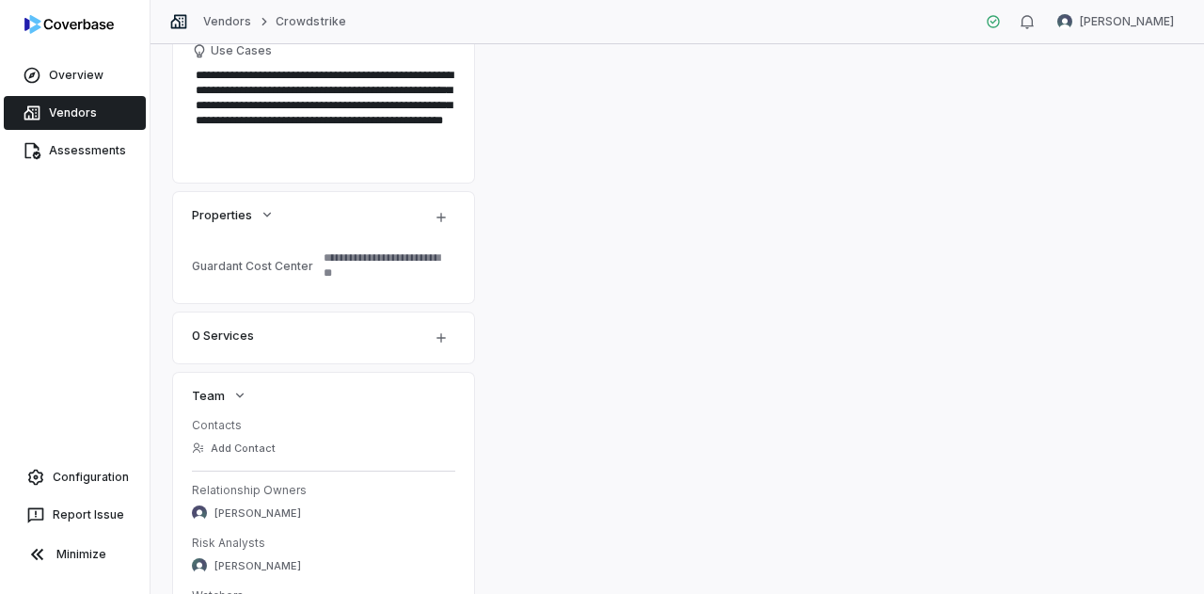
scroll to position [0, 0]
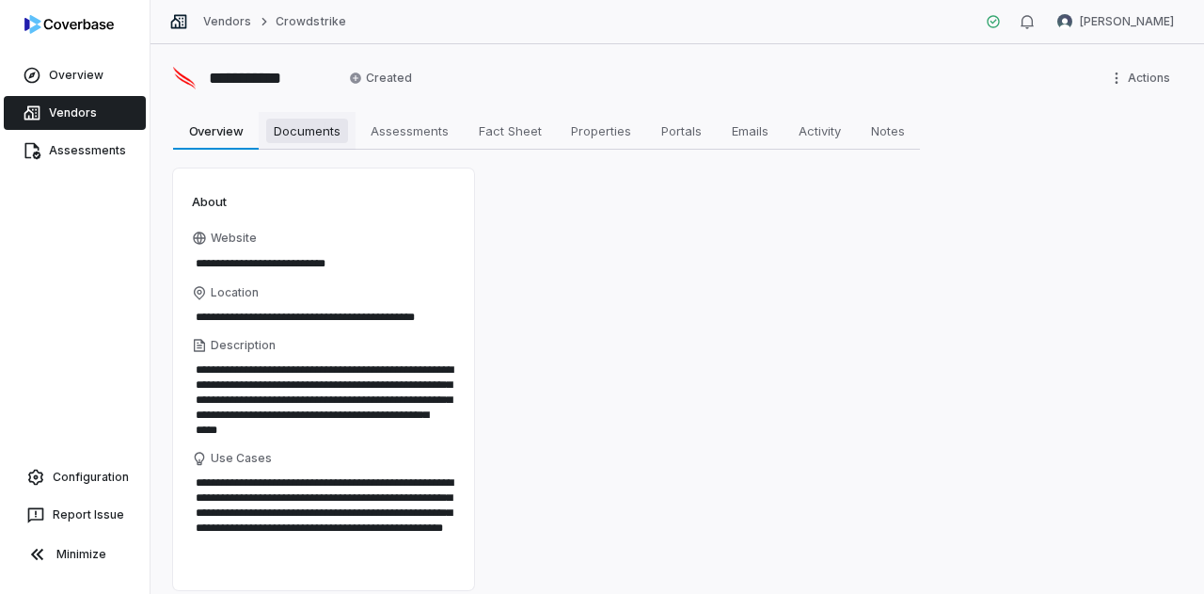
click at [327, 129] on span "Documents" at bounding box center [307, 131] width 82 height 24
type textarea "*"
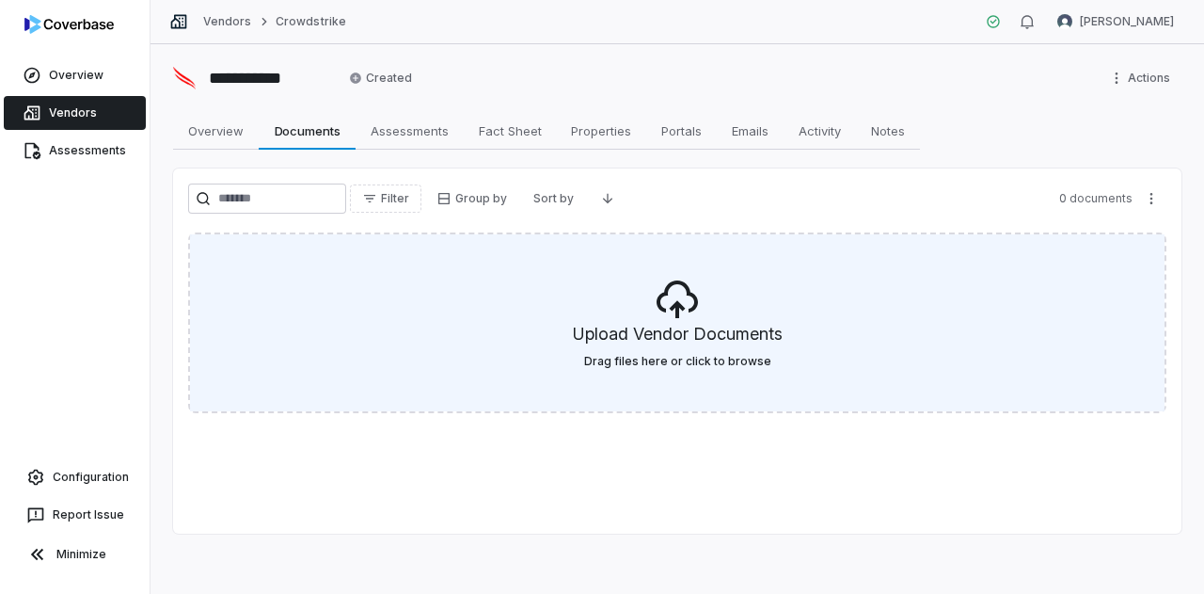
click at [754, 317] on div "Upload Vendor Documents Drag files here or click to browse" at bounding box center [677, 322] width 975 height 177
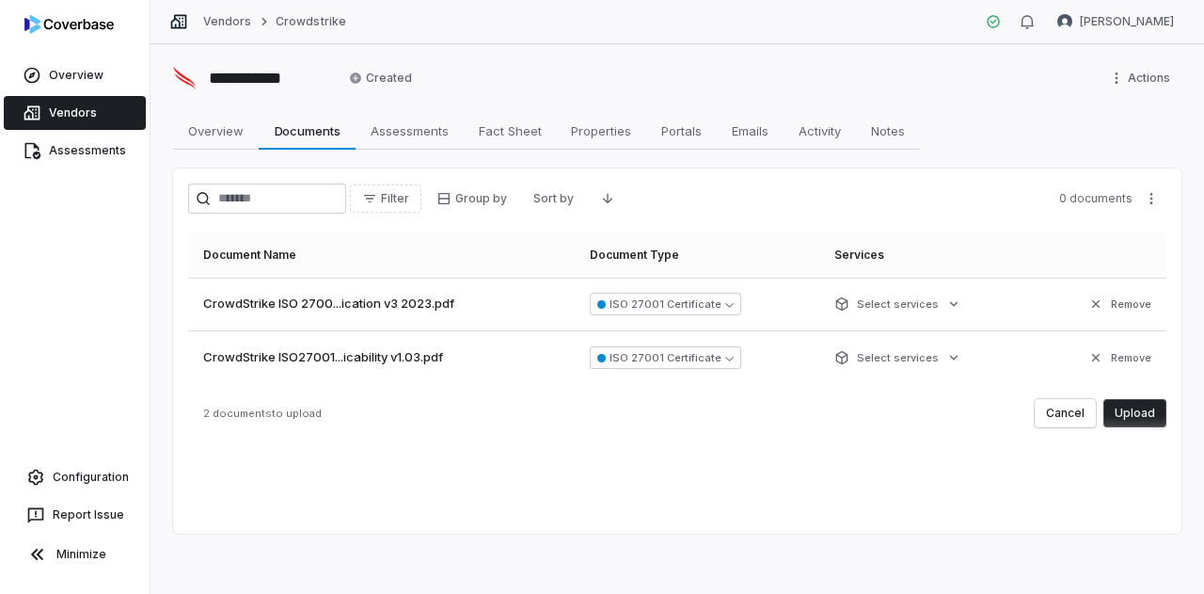
click at [1127, 410] on button "Upload" at bounding box center [1135, 413] width 63 height 28
